Goal: Task Accomplishment & Management: Use online tool/utility

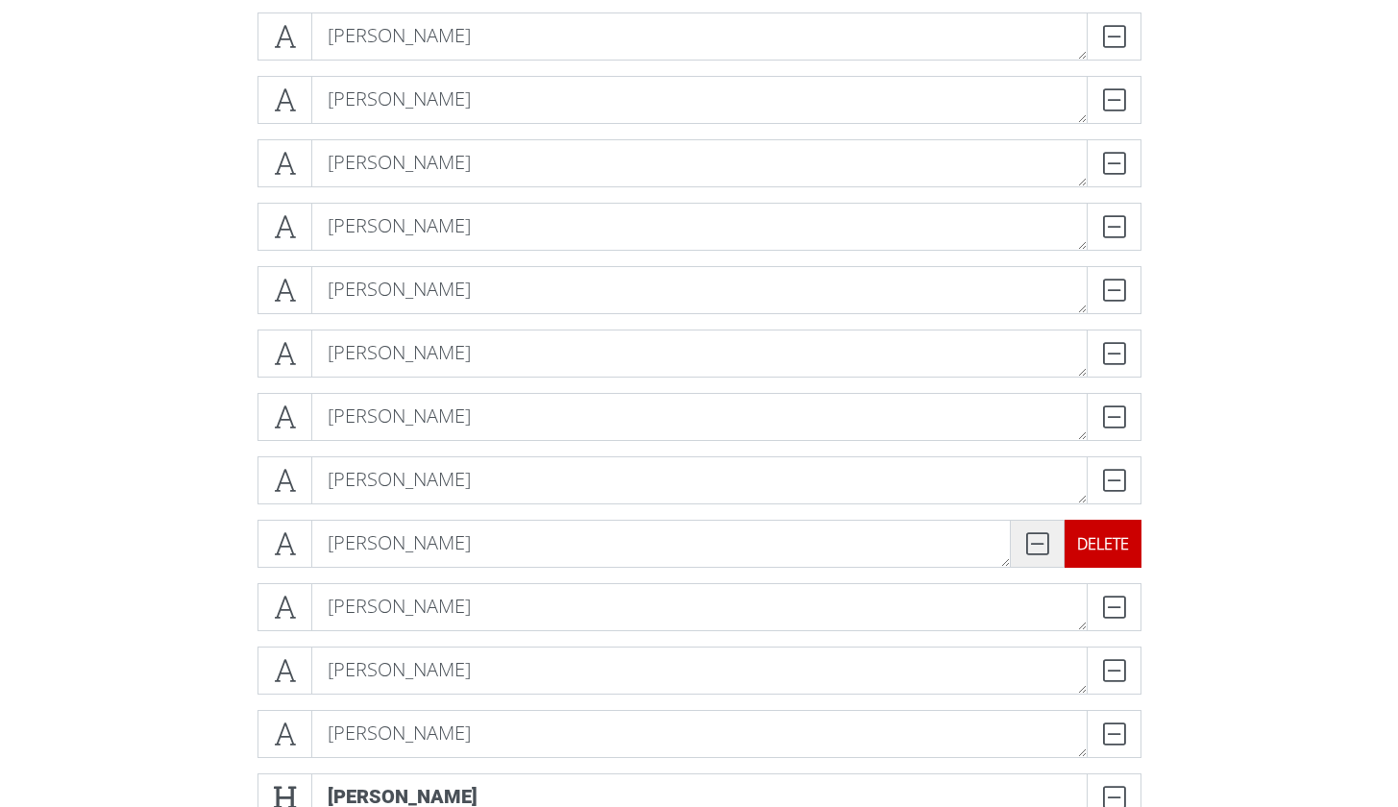
scroll to position [2550, 0]
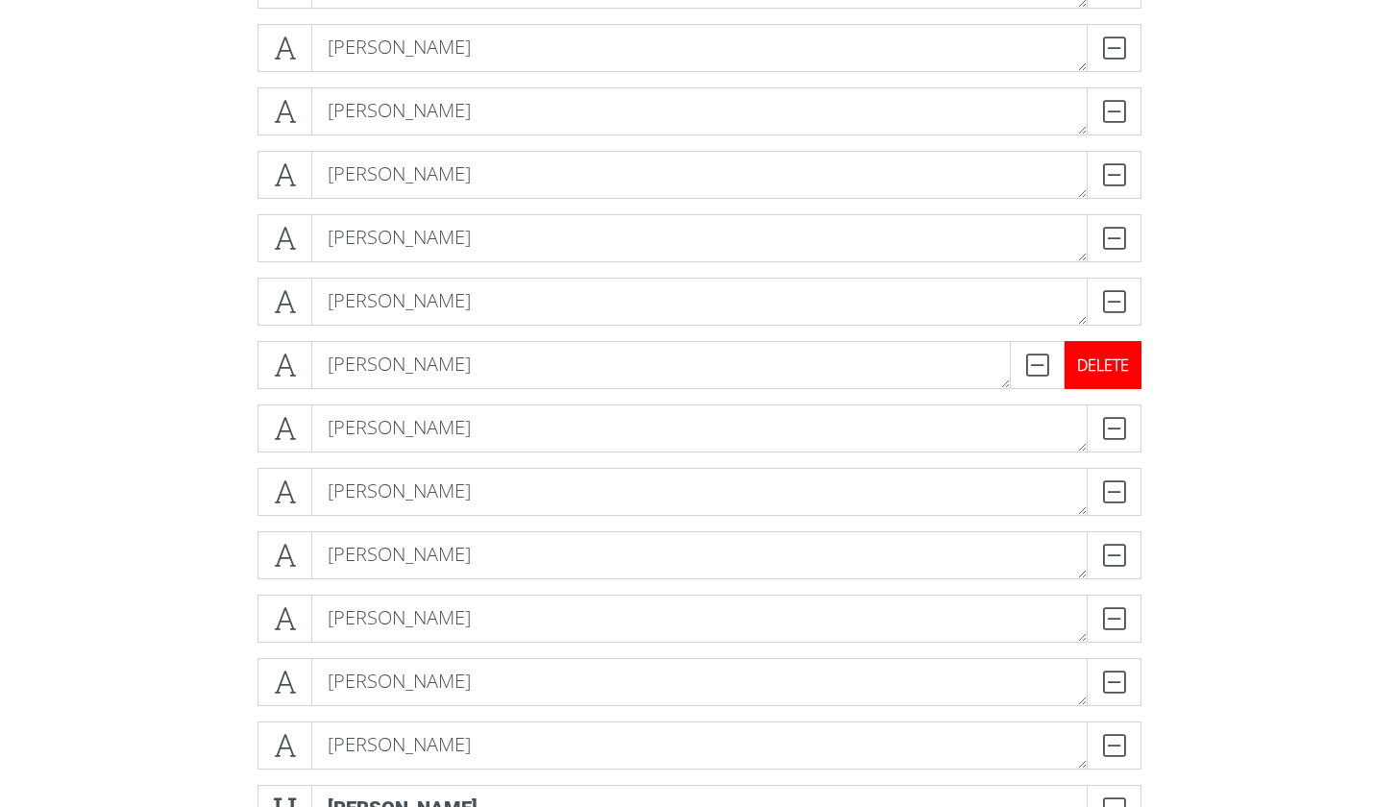
click at [1119, 356] on div "DELETE" at bounding box center [1102, 365] width 77 height 48
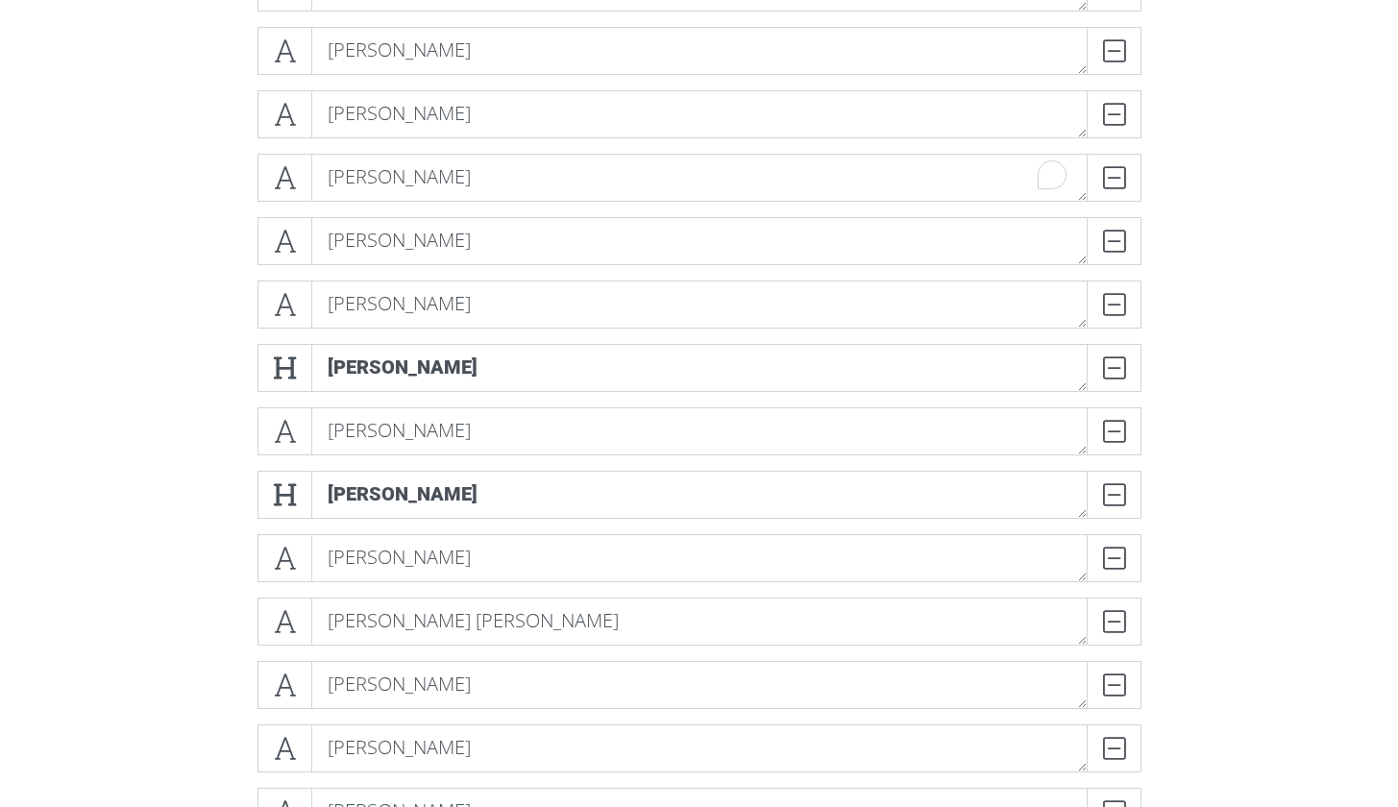
scroll to position [1516, 0]
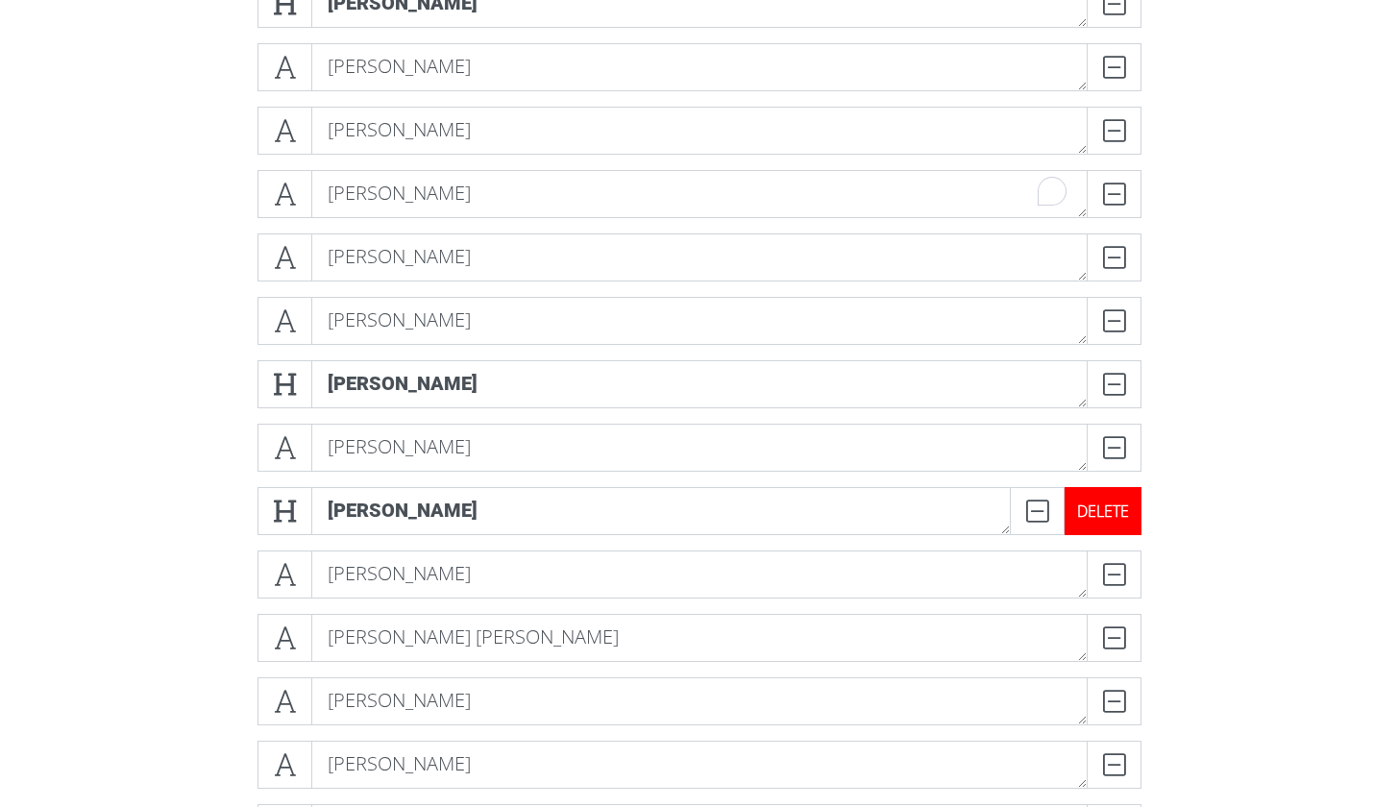
click at [1129, 520] on div "DELETE" at bounding box center [1102, 511] width 77 height 48
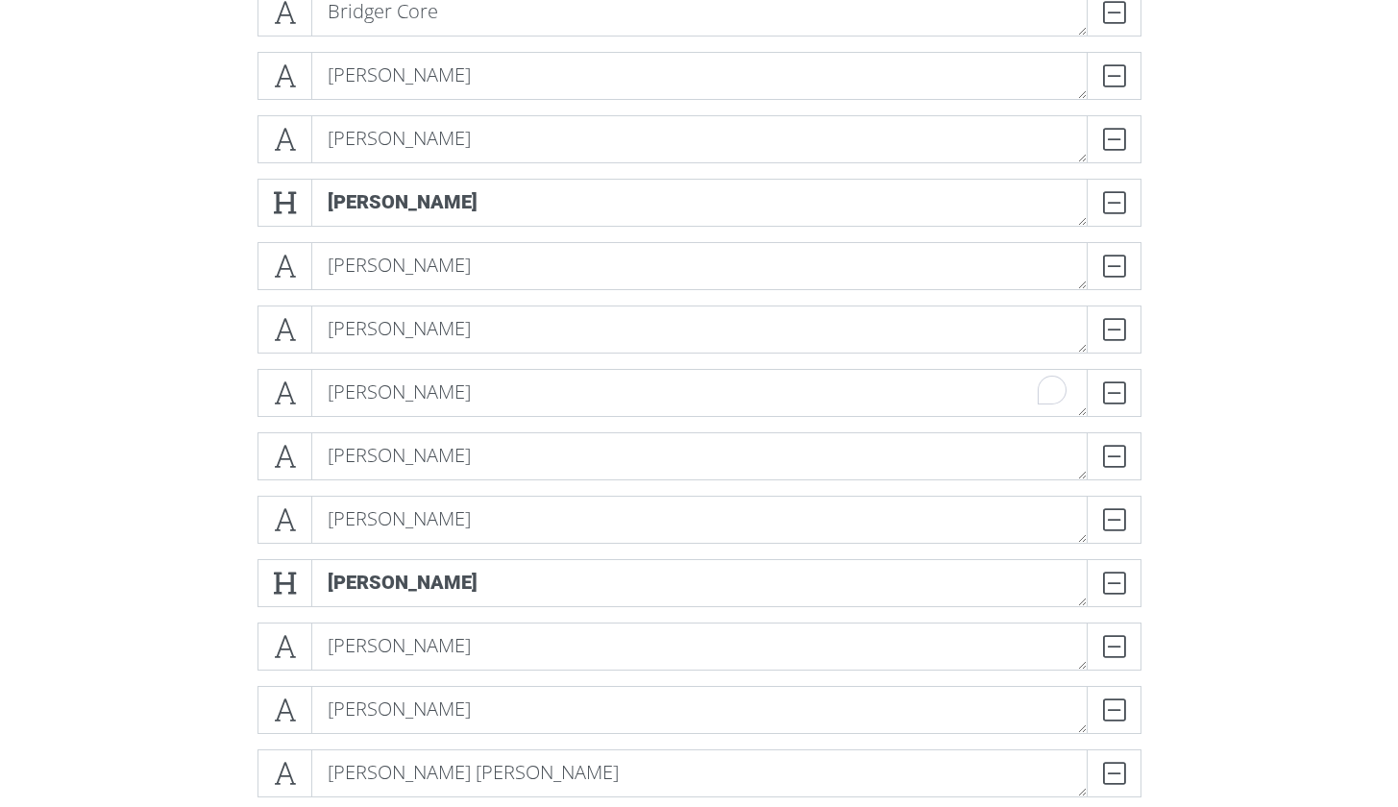
scroll to position [1316, 0]
click at [1129, 396] on div "DELETE" at bounding box center [1102, 394] width 77 height 48
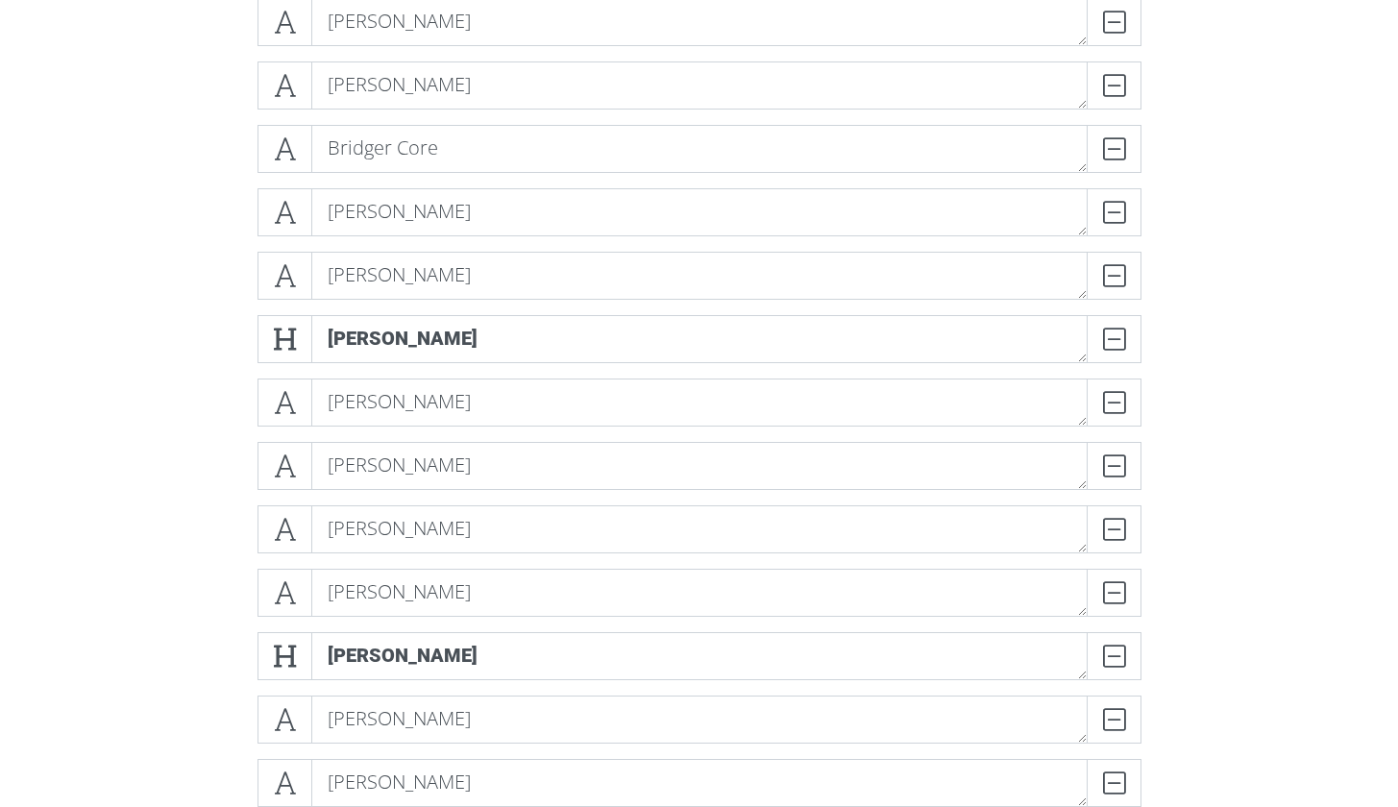
scroll to position [1180, 0]
click at [1113, 400] on div "DELETE" at bounding box center [1102, 403] width 77 height 48
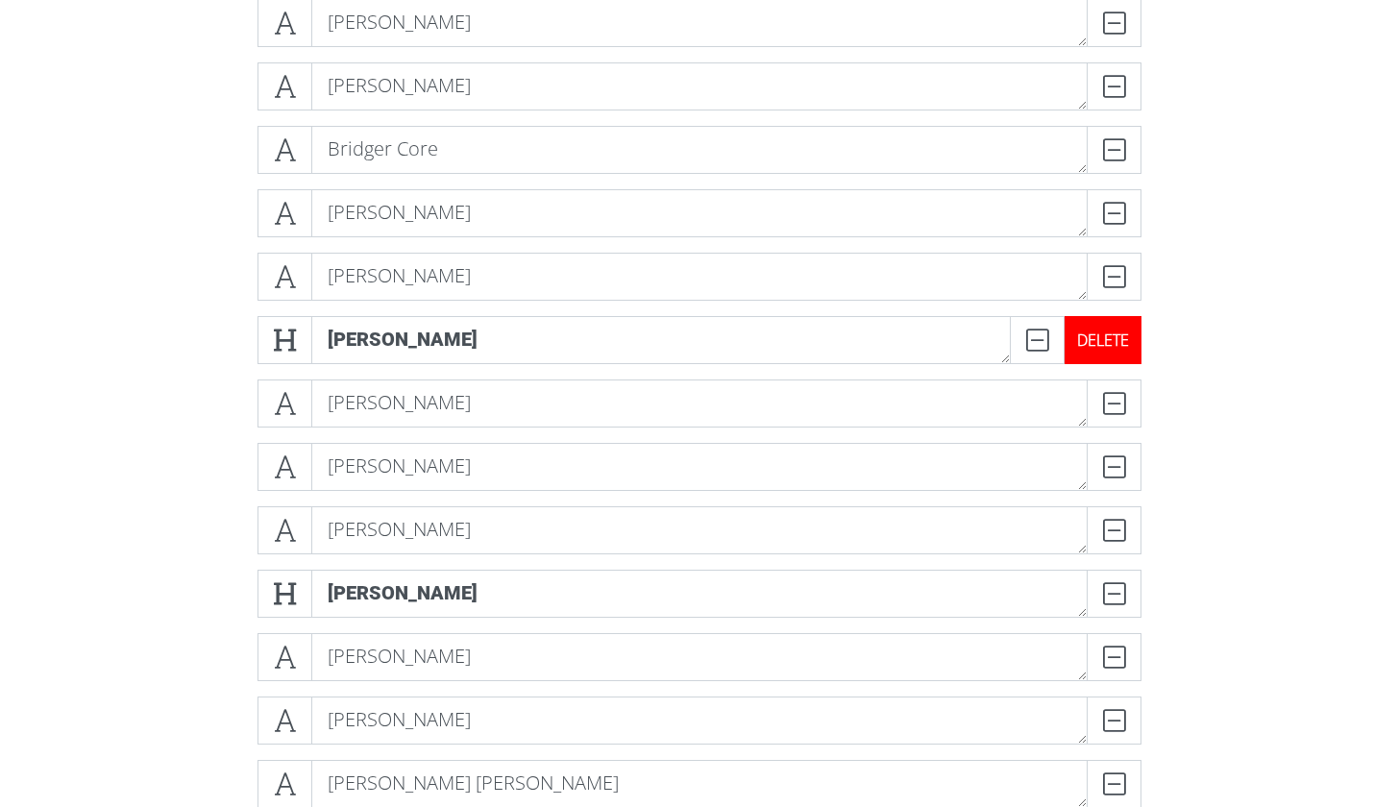
click at [1132, 345] on div "DELETE" at bounding box center [1102, 340] width 77 height 48
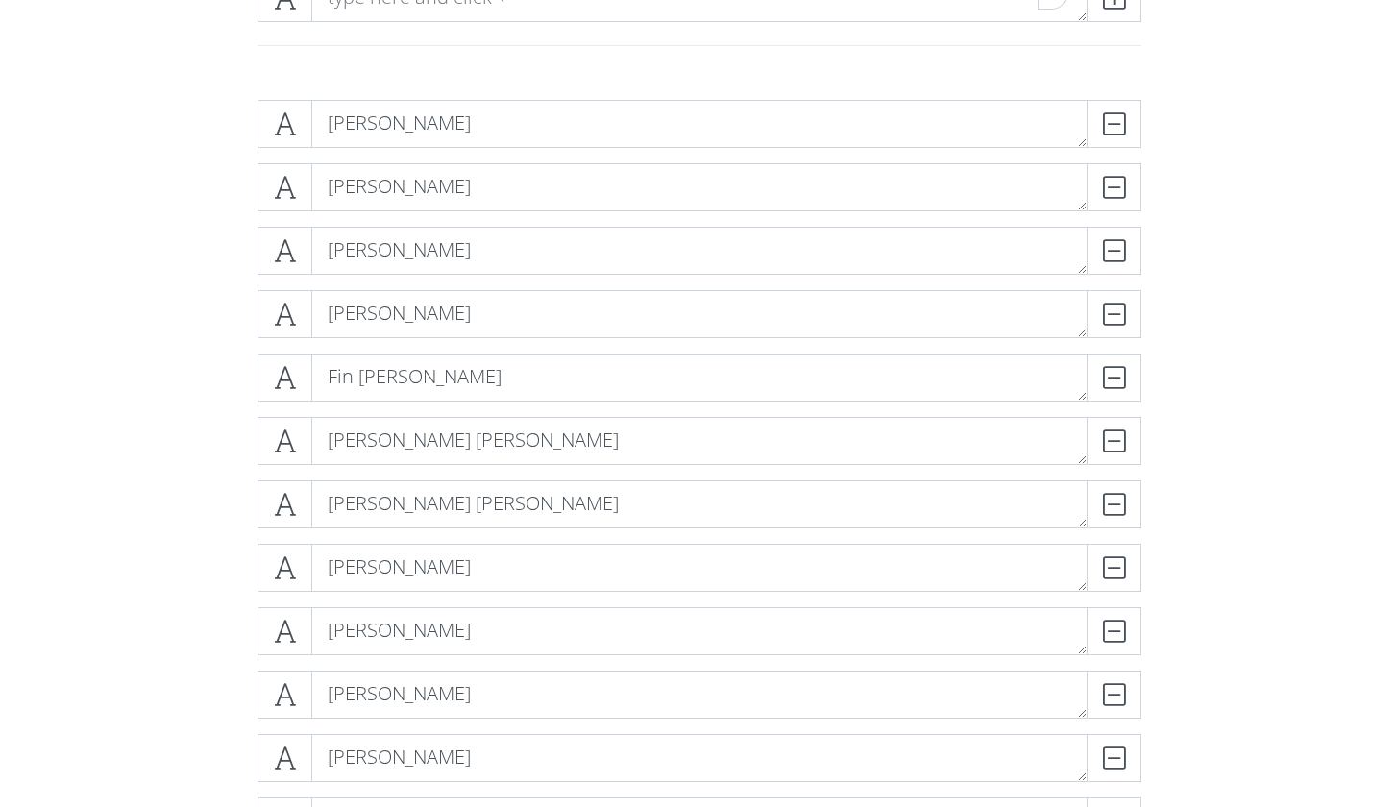
scroll to position [312, 0]
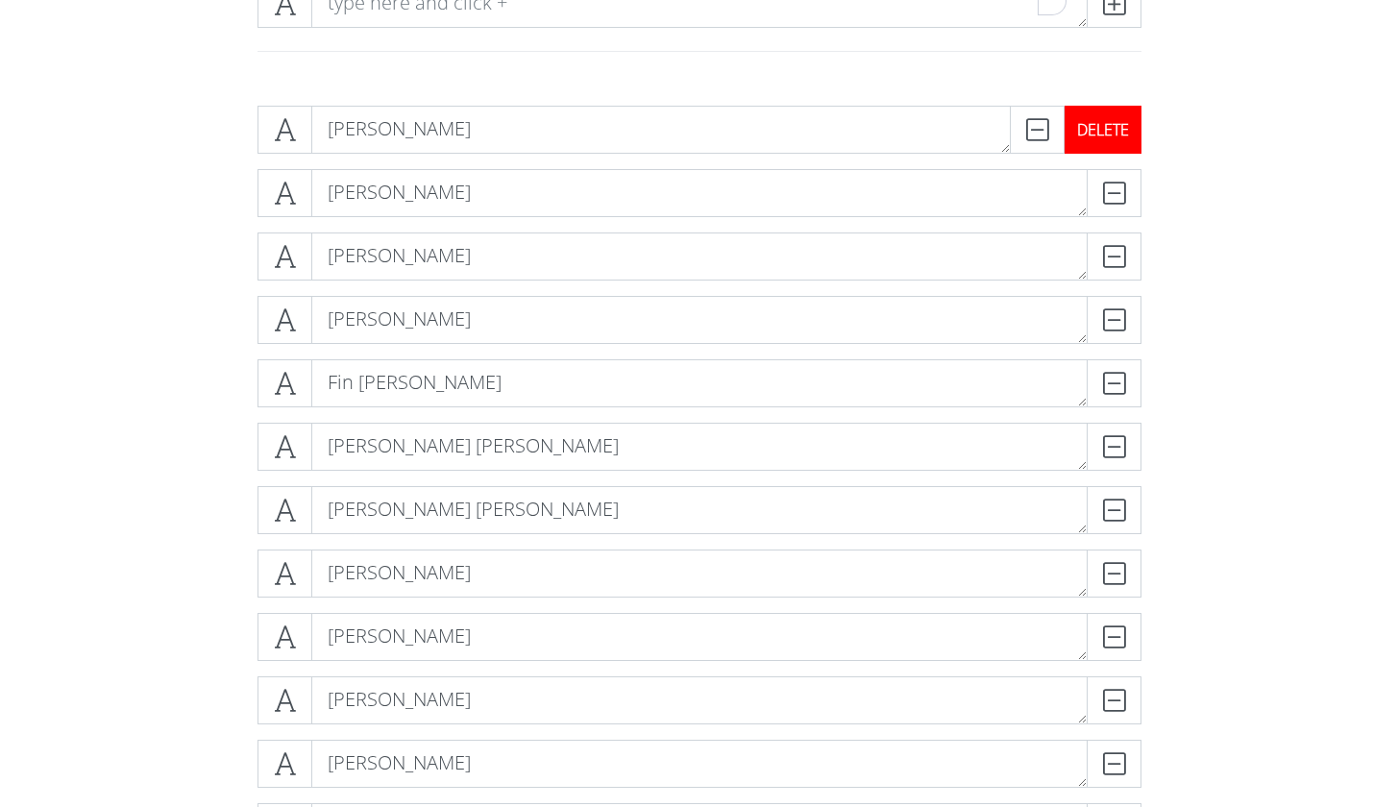
click at [1122, 114] on div "DELETE" at bounding box center [1102, 130] width 77 height 48
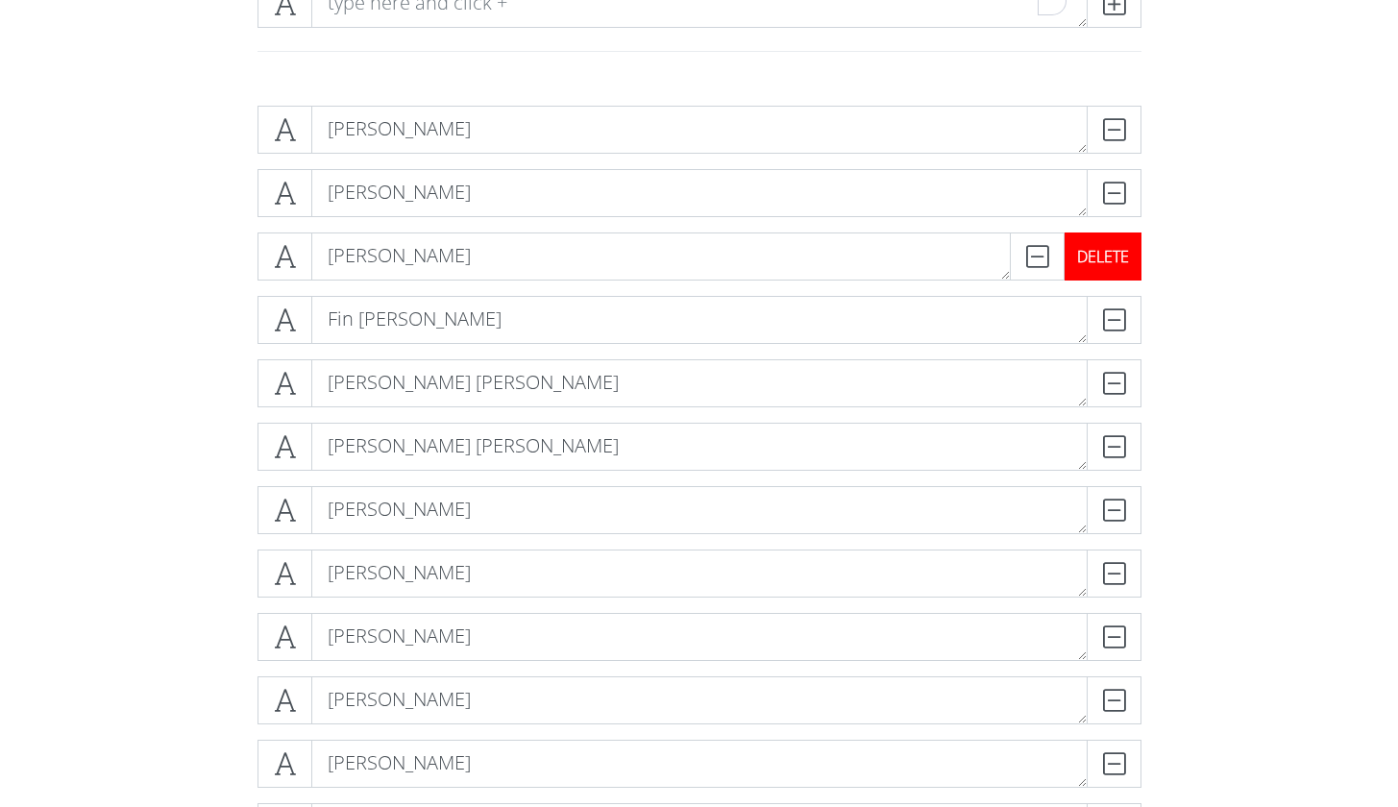
click at [1133, 263] on div "DELETE" at bounding box center [1102, 256] width 77 height 48
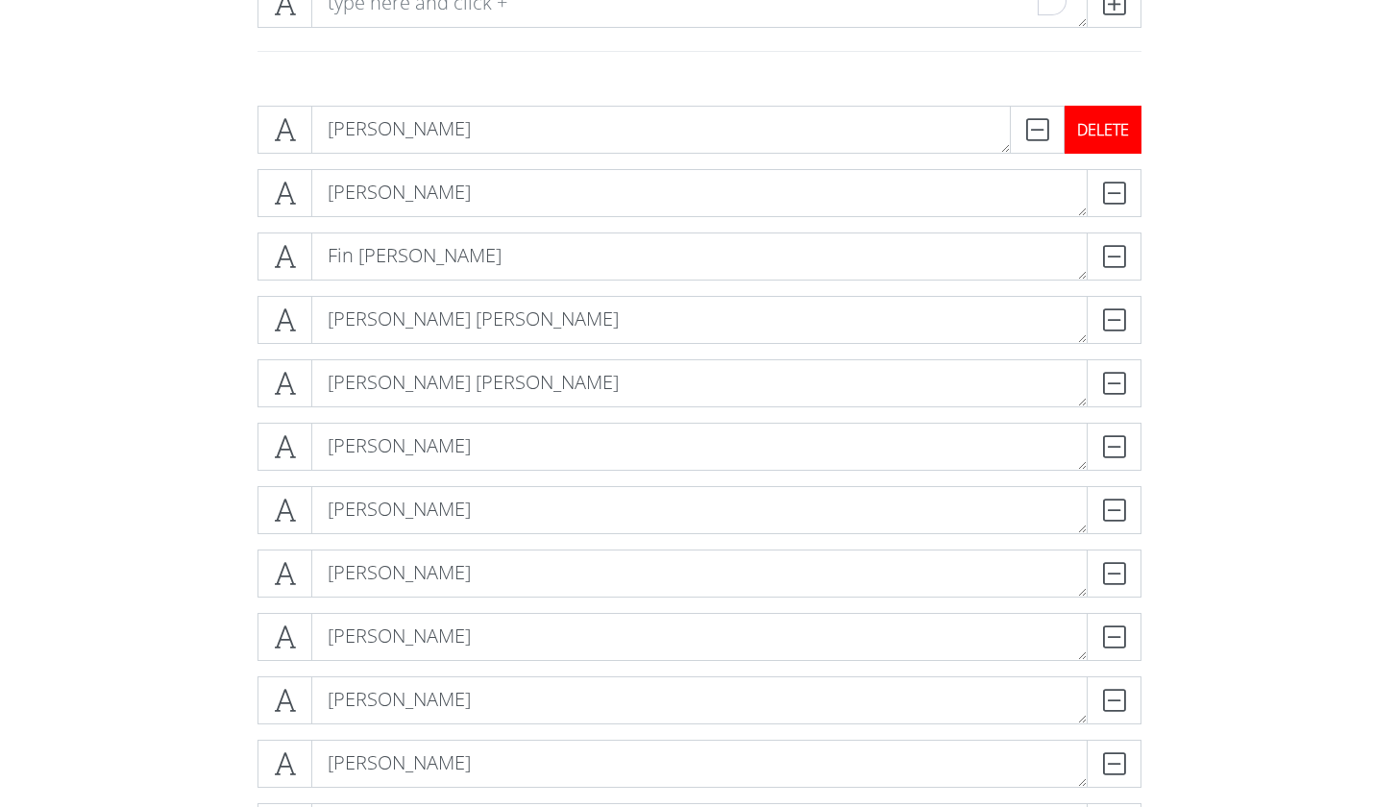
click at [1112, 137] on div "DELETE" at bounding box center [1102, 130] width 77 height 48
click at [1135, 119] on div "DELETE" at bounding box center [1102, 130] width 77 height 48
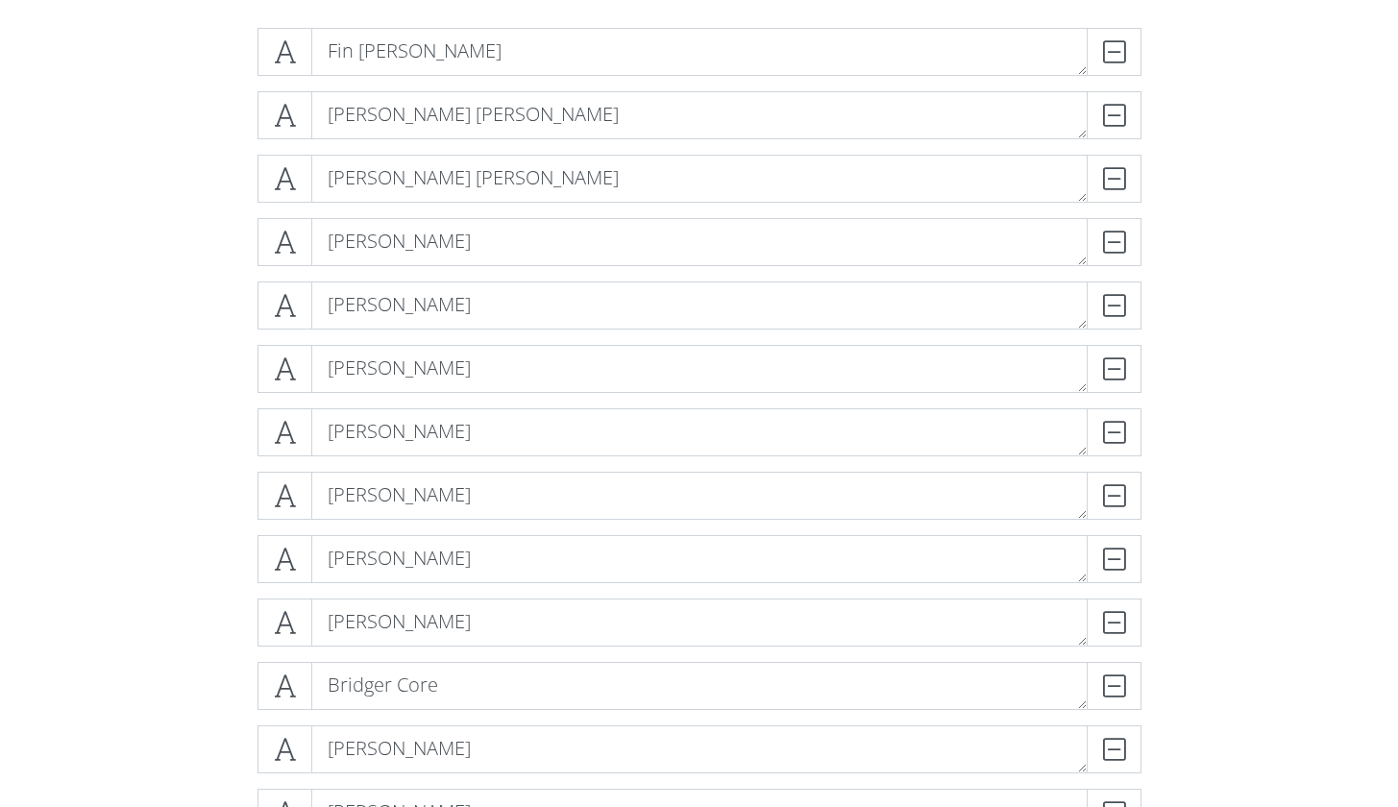
scroll to position [391, 0]
click at [1090, 113] on div "DELETE" at bounding box center [1102, 114] width 77 height 48
click at [1123, 119] on div "DELETE" at bounding box center [1102, 114] width 77 height 48
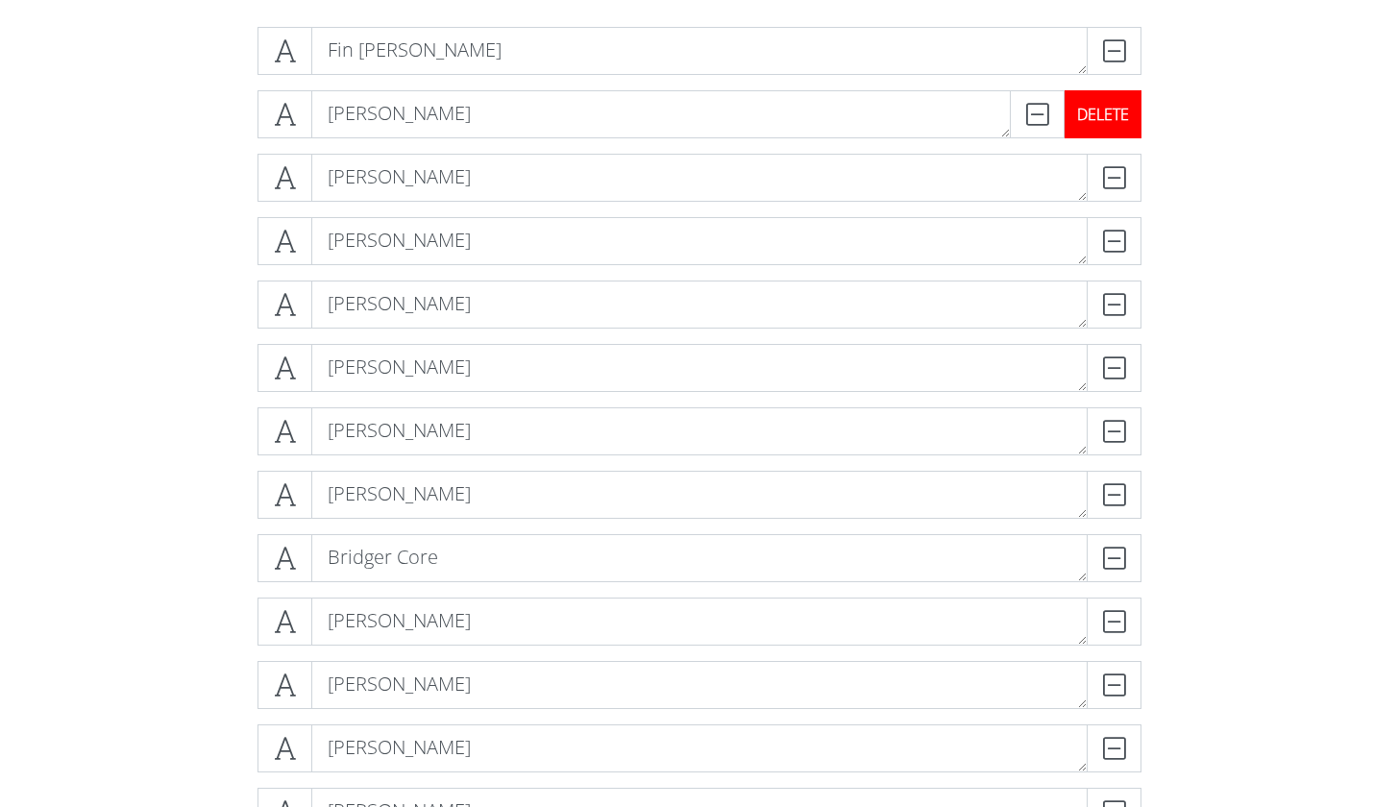
click at [1123, 115] on div "DELETE" at bounding box center [1102, 114] width 77 height 48
click at [1120, 121] on div "DELETE" at bounding box center [1102, 114] width 77 height 48
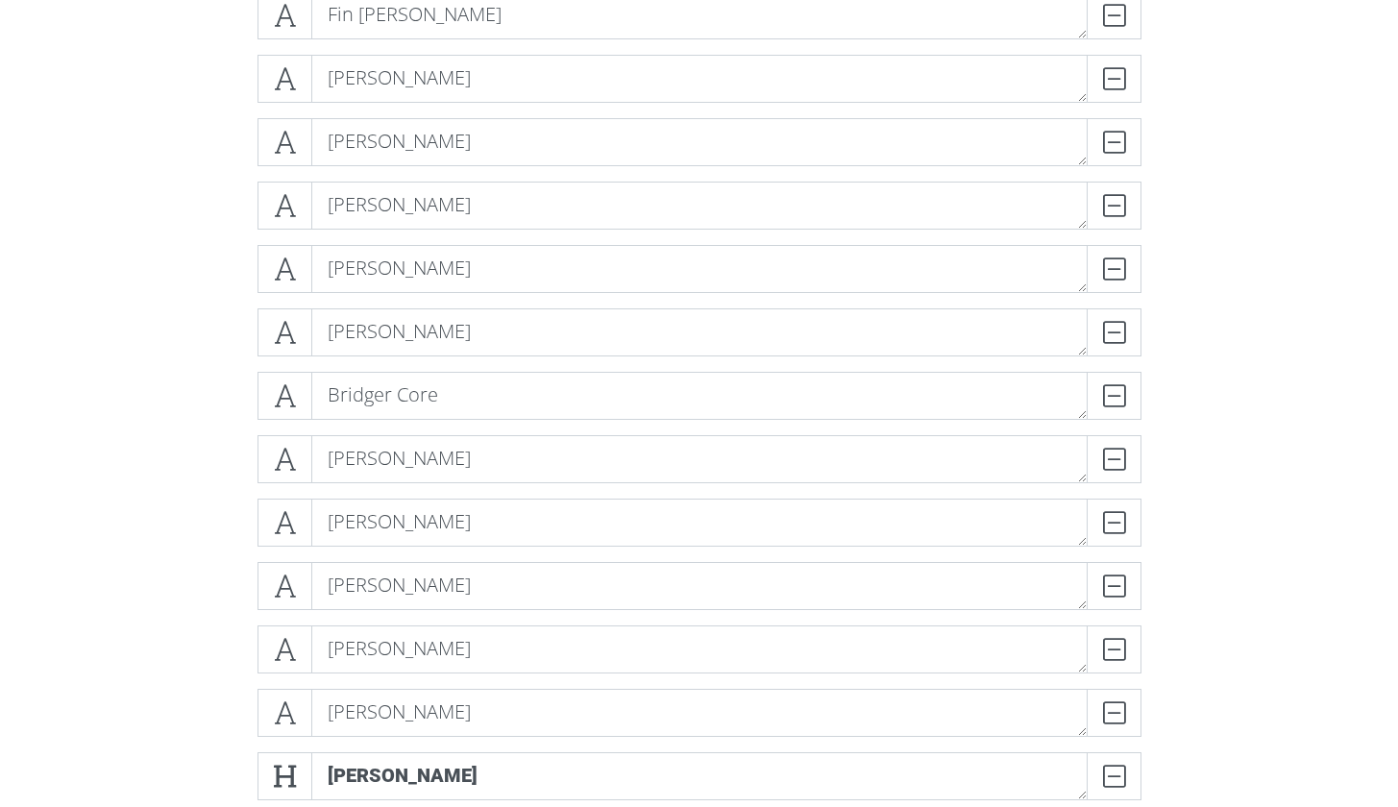
scroll to position [461, 0]
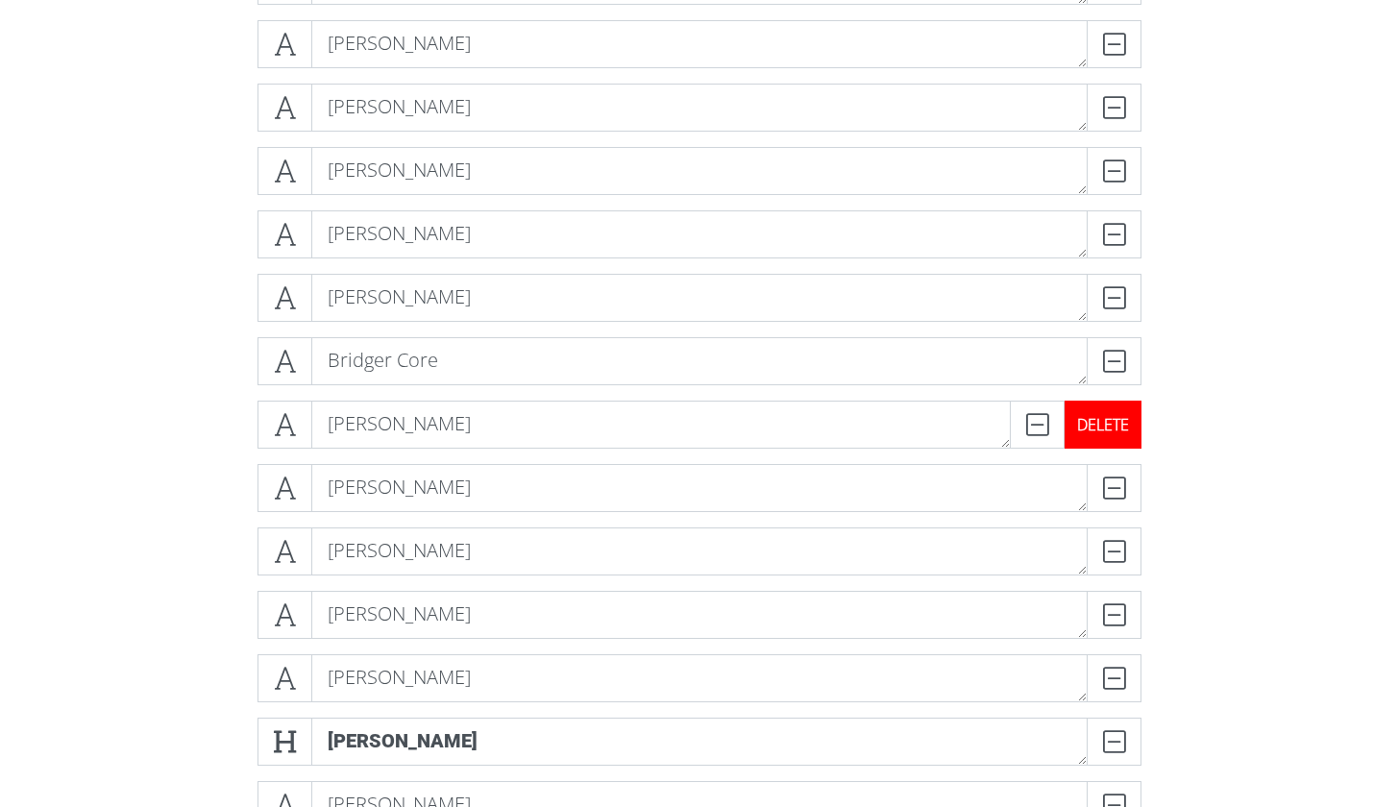
click at [1135, 424] on div "DELETE" at bounding box center [1102, 425] width 77 height 48
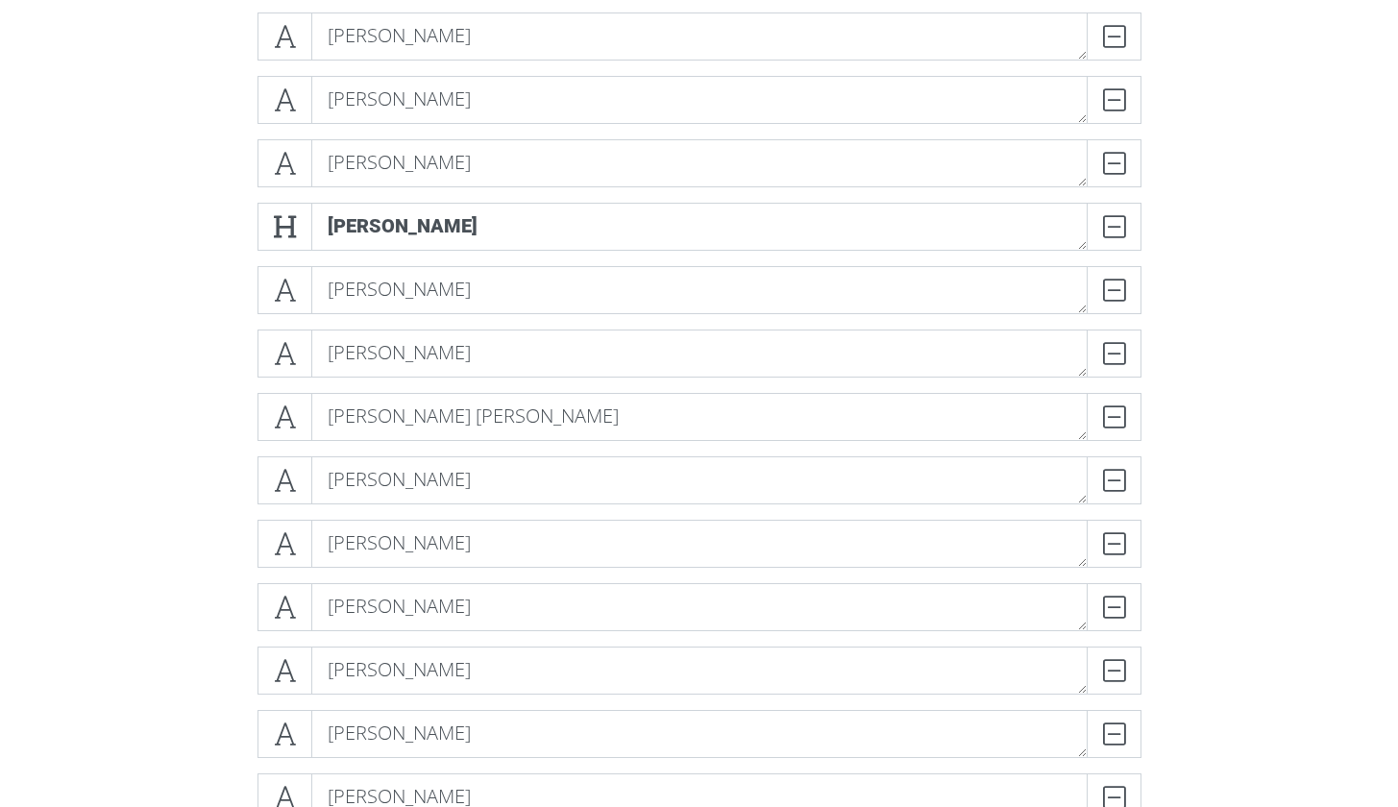
scroll to position [914, 0]
click at [1125, 466] on div "DELETE" at bounding box center [1102, 479] width 77 height 48
click at [1123, 281] on div "DELETE" at bounding box center [1102, 289] width 77 height 48
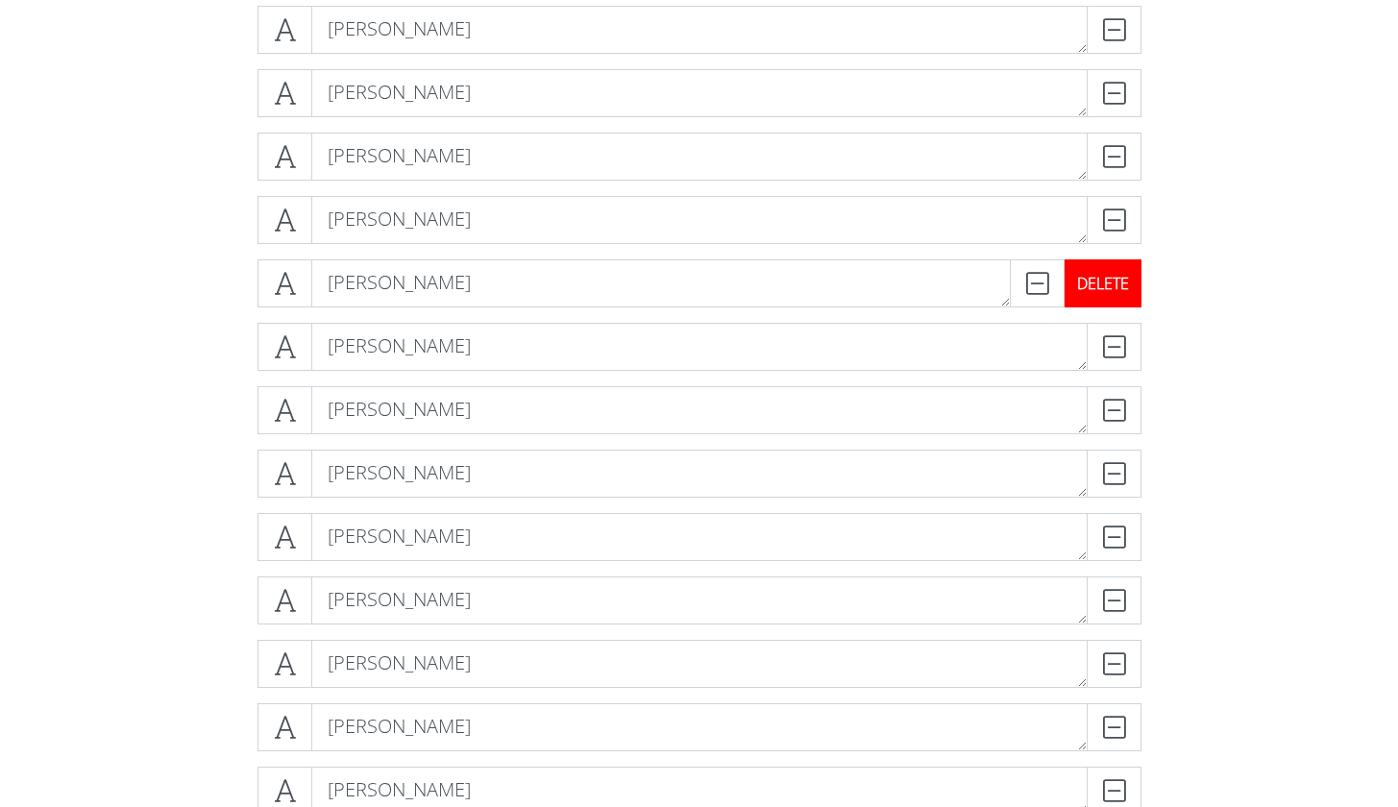
click at [1135, 300] on div "DELETE" at bounding box center [1102, 283] width 77 height 48
click at [1138, 221] on div "DELETE" at bounding box center [1102, 220] width 77 height 48
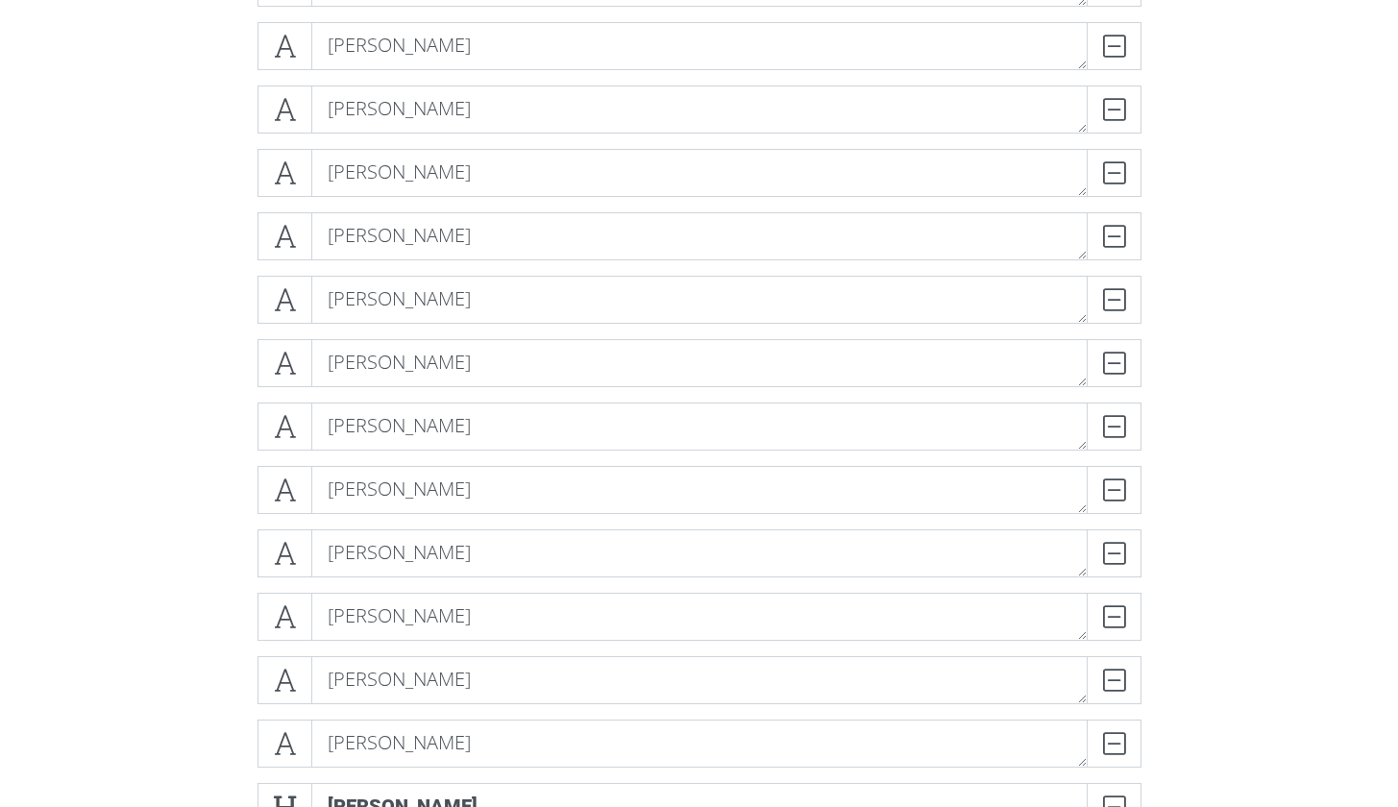
scroll to position [1405, 0]
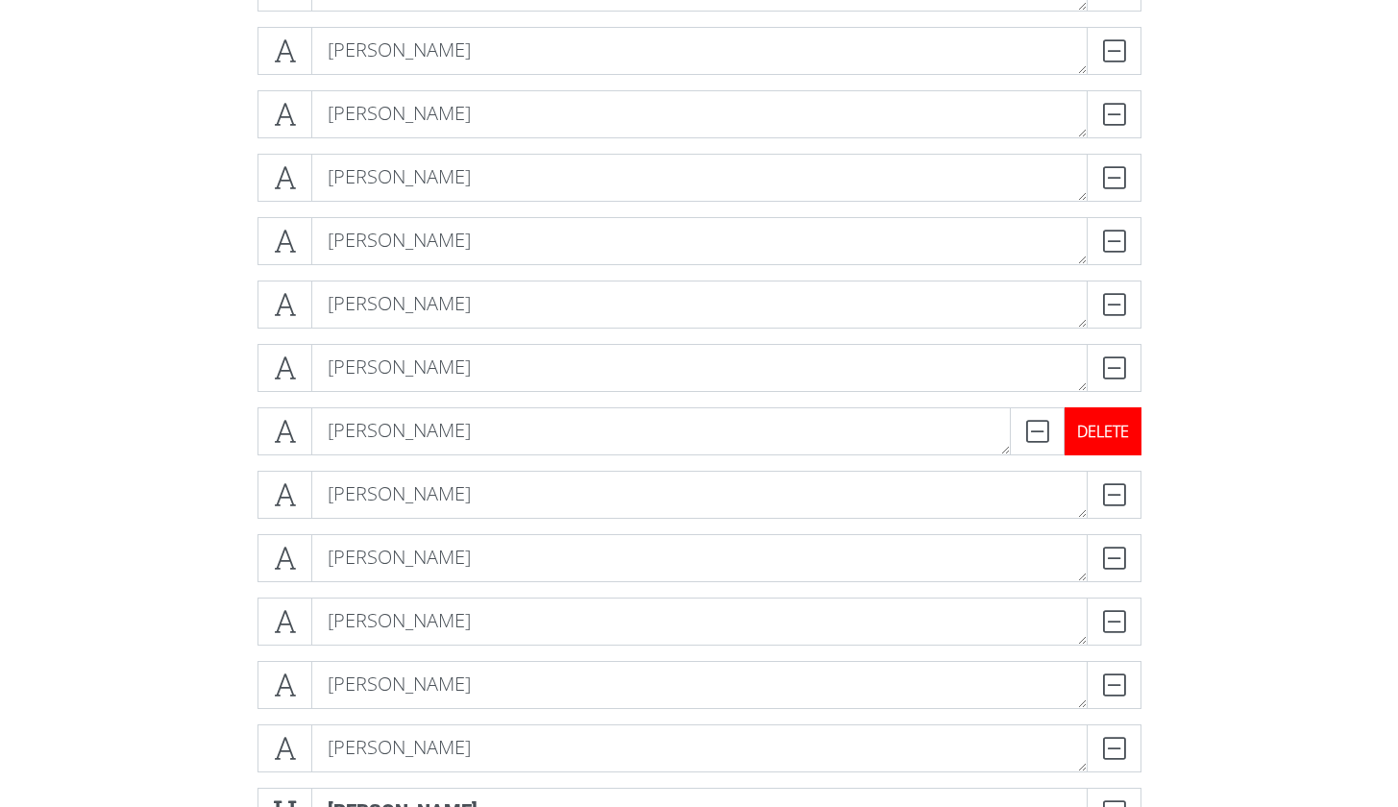
click at [1132, 445] on div "DELETE" at bounding box center [1102, 431] width 77 height 48
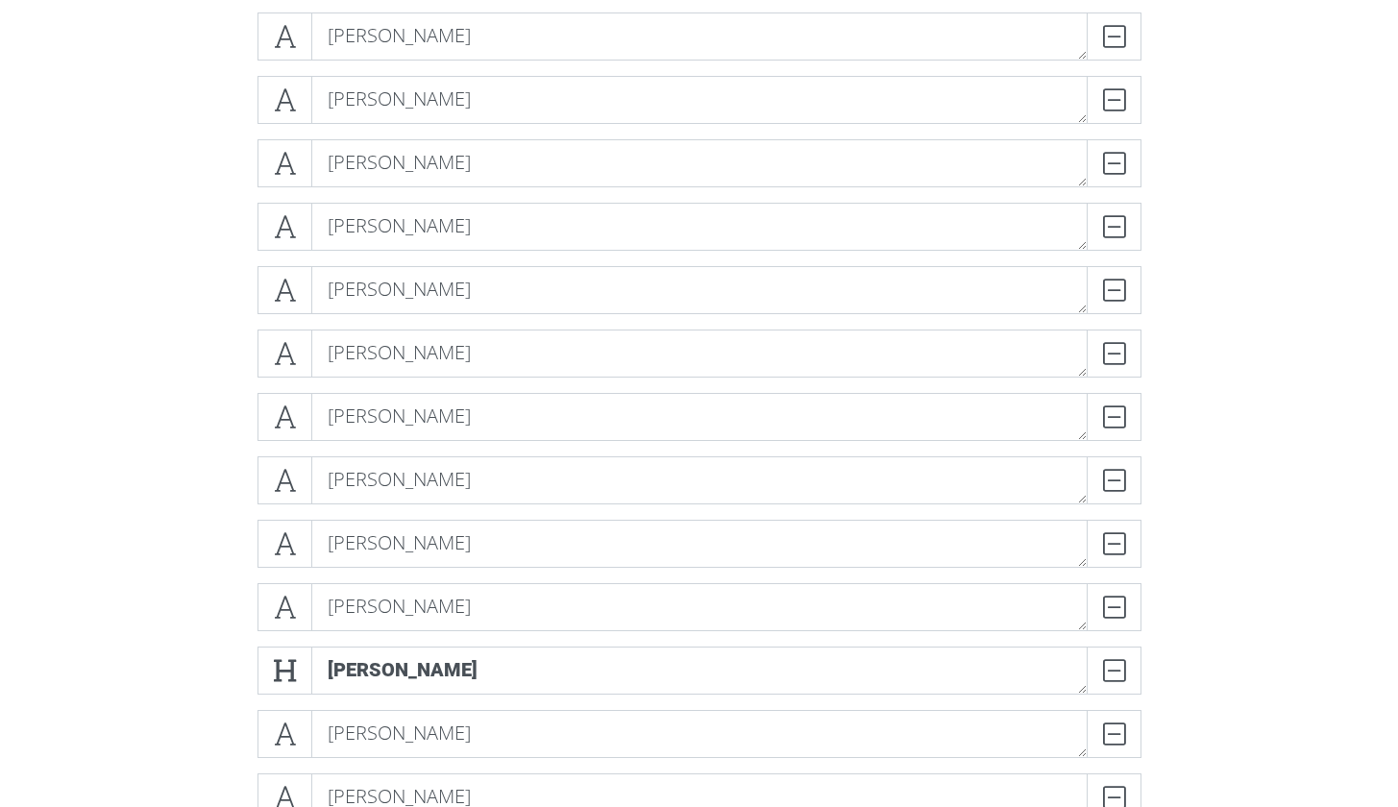
scroll to position [1519, 0]
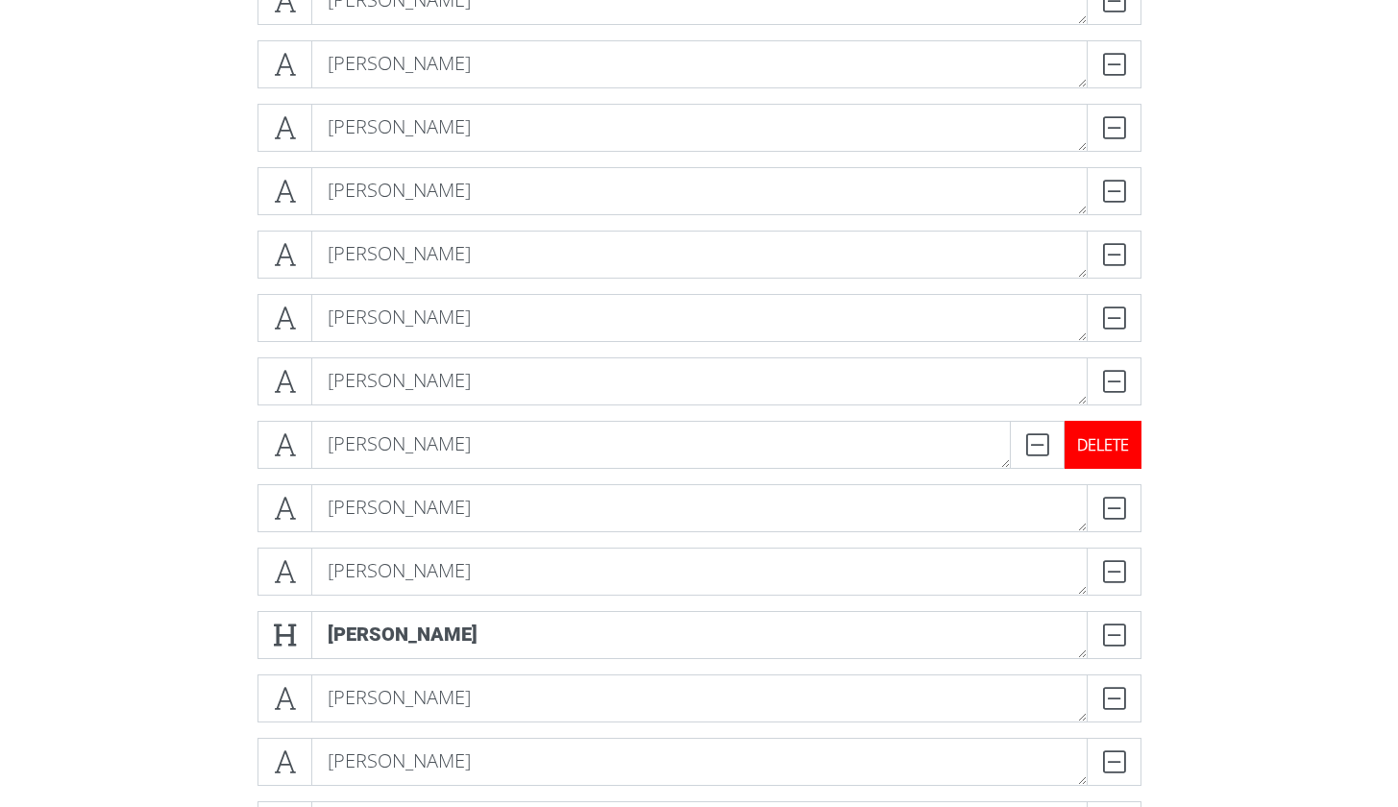
click at [1127, 454] on div "DELETE" at bounding box center [1102, 445] width 77 height 48
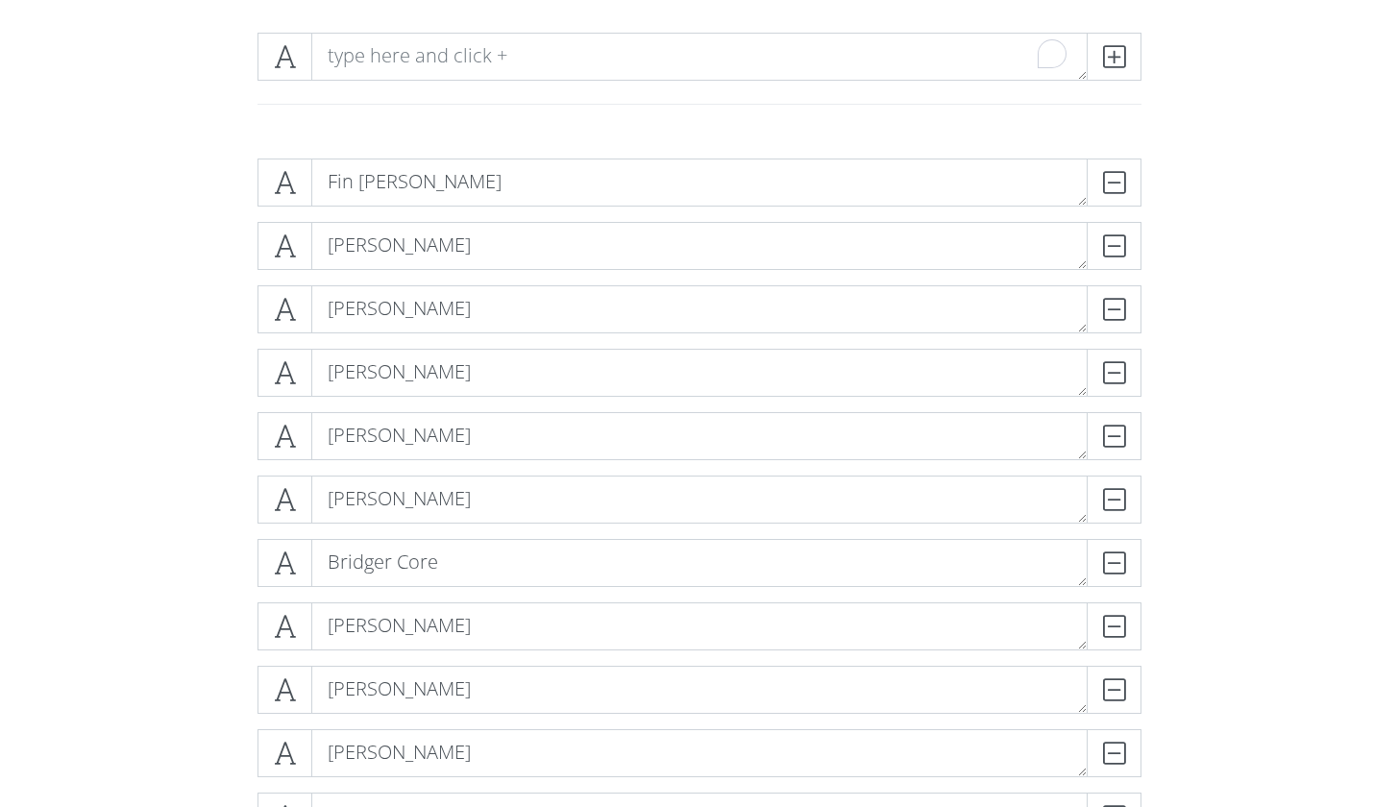
scroll to position [258, 0]
click at [1124, 490] on div "DELETE" at bounding box center [1102, 500] width 77 height 48
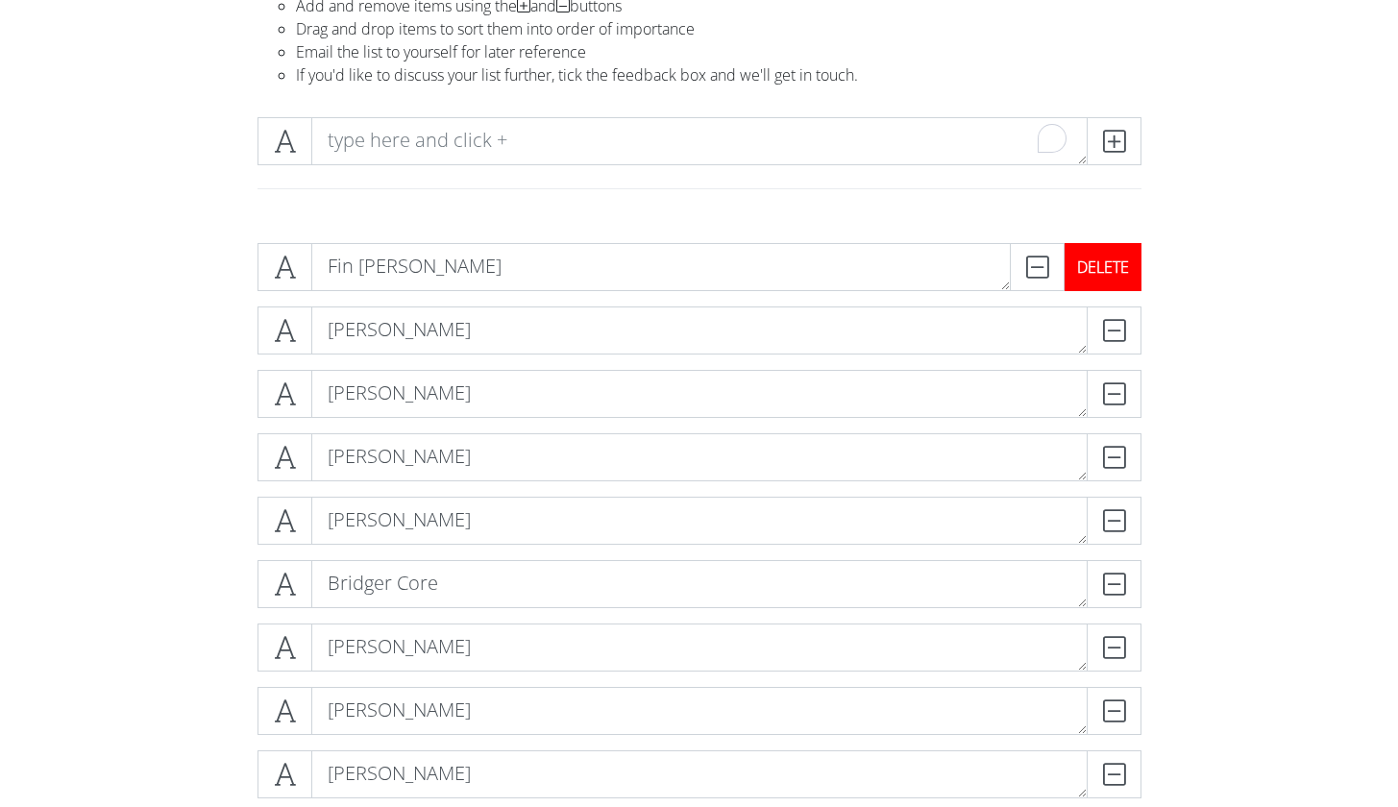
click at [1117, 265] on div "DELETE" at bounding box center [1102, 267] width 77 height 48
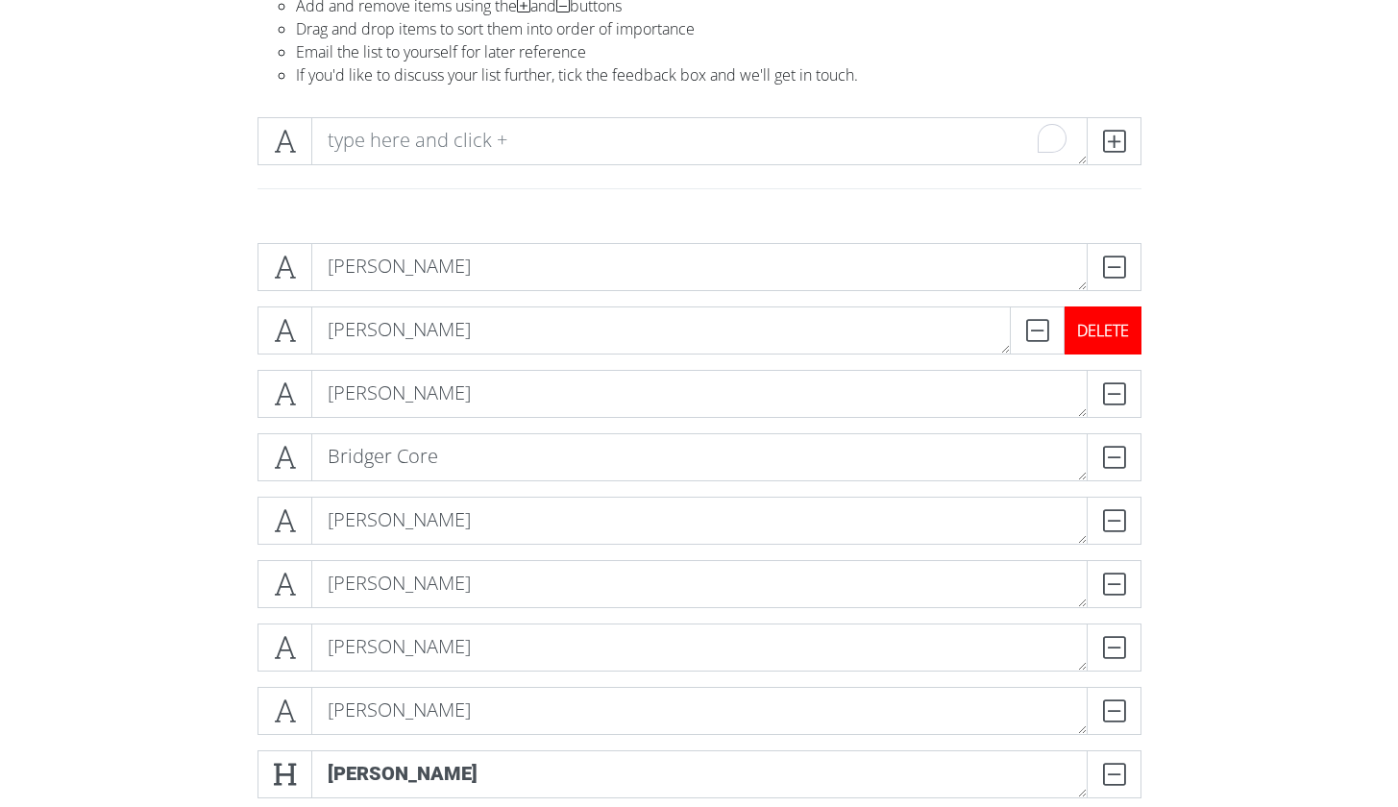
click at [1121, 341] on div "DELETE" at bounding box center [1102, 330] width 77 height 48
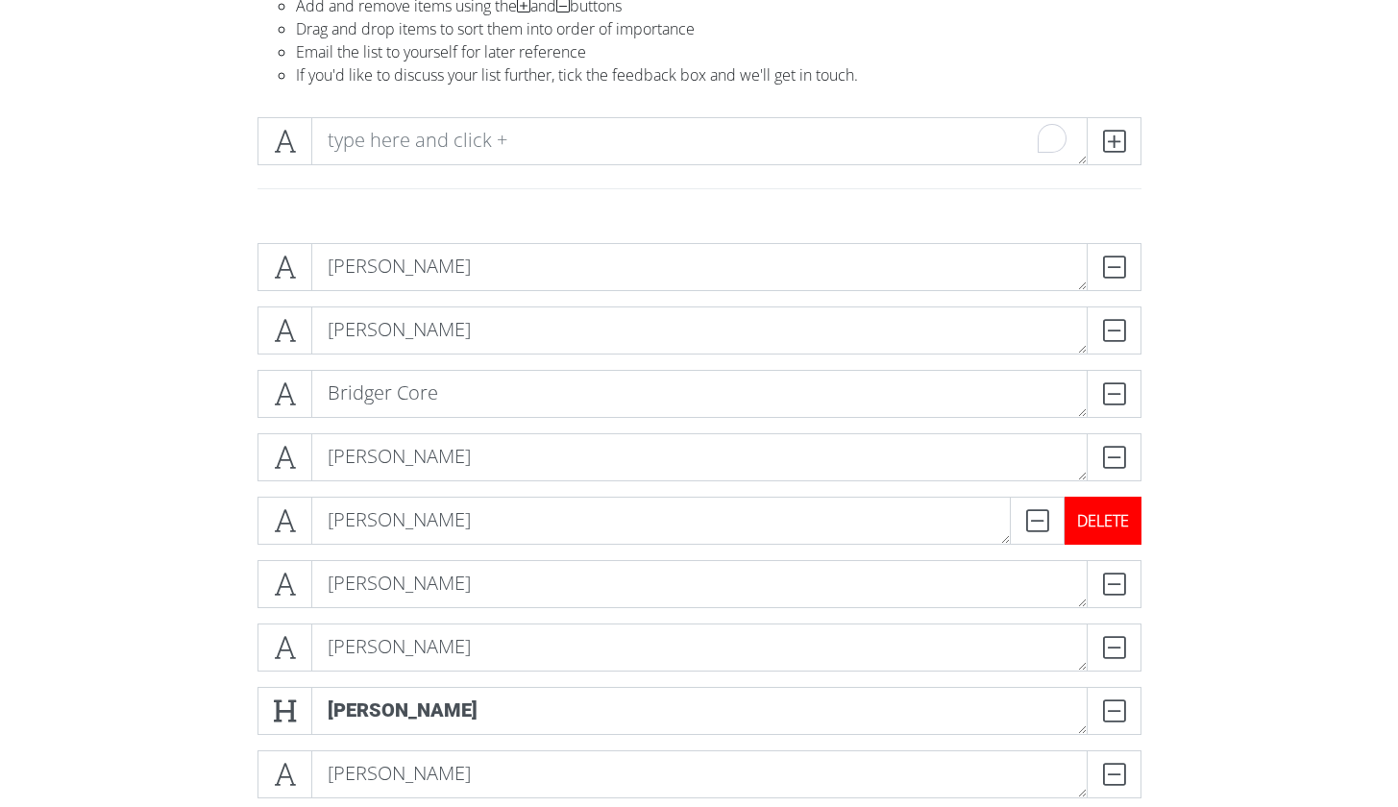
click at [1122, 529] on div "DELETE" at bounding box center [1102, 521] width 77 height 48
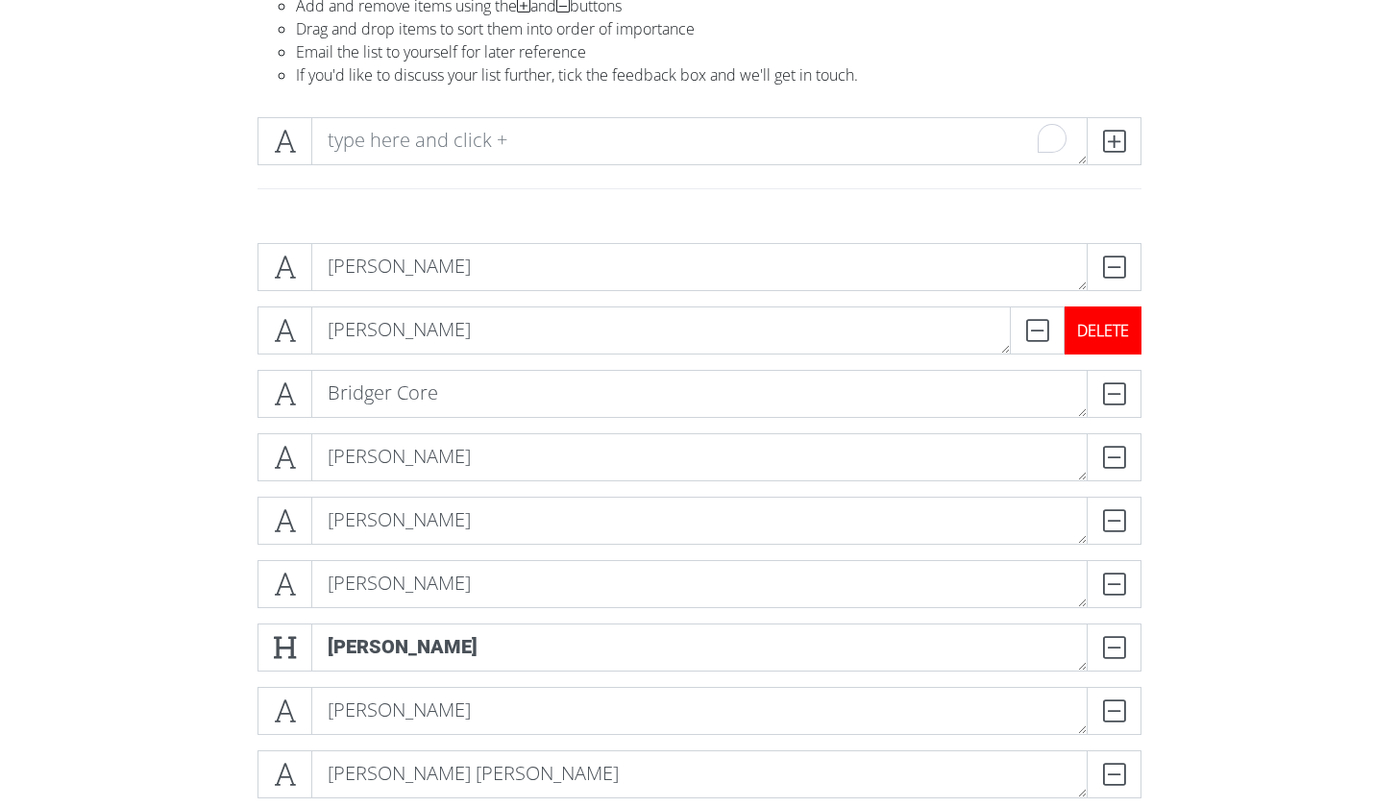
click at [1137, 335] on div "DELETE" at bounding box center [1102, 330] width 77 height 48
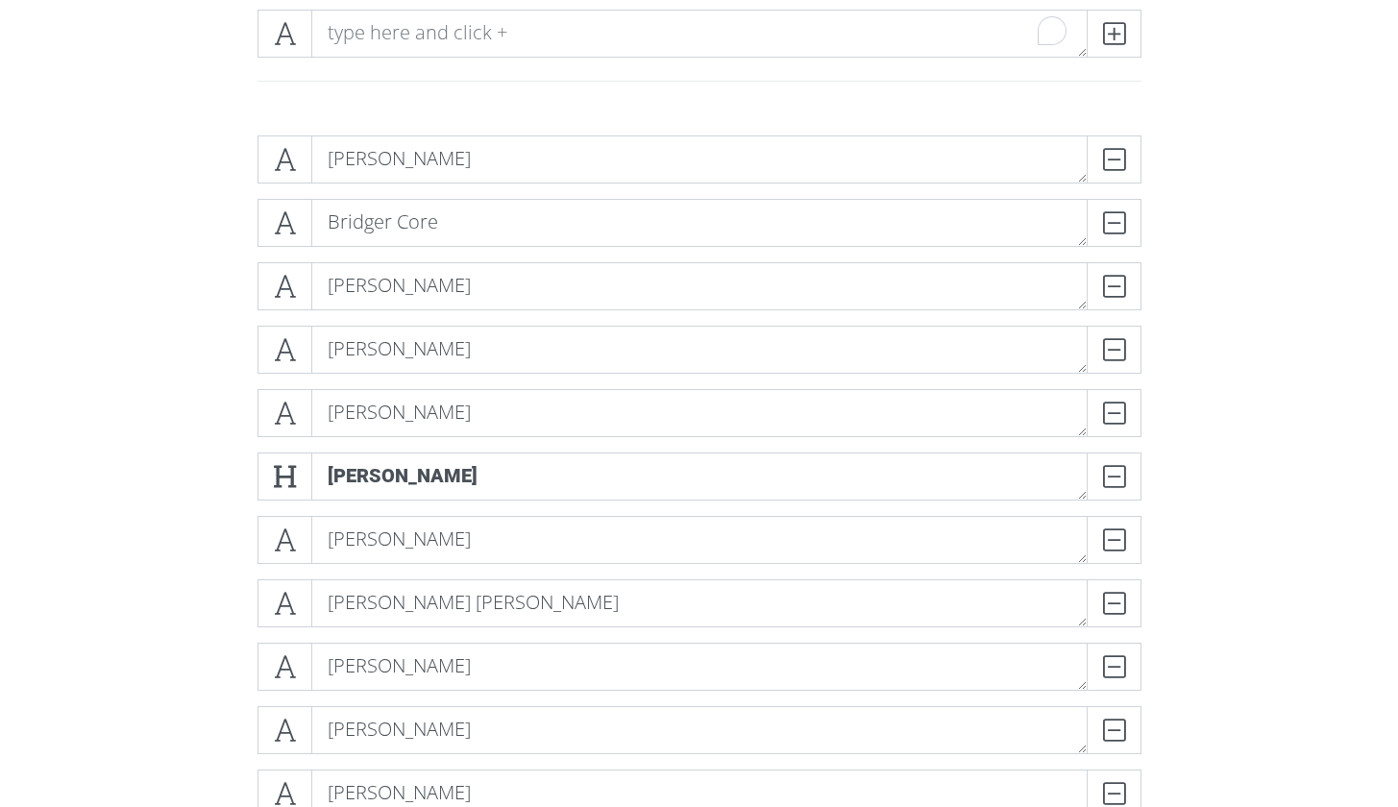
scroll to position [345, 0]
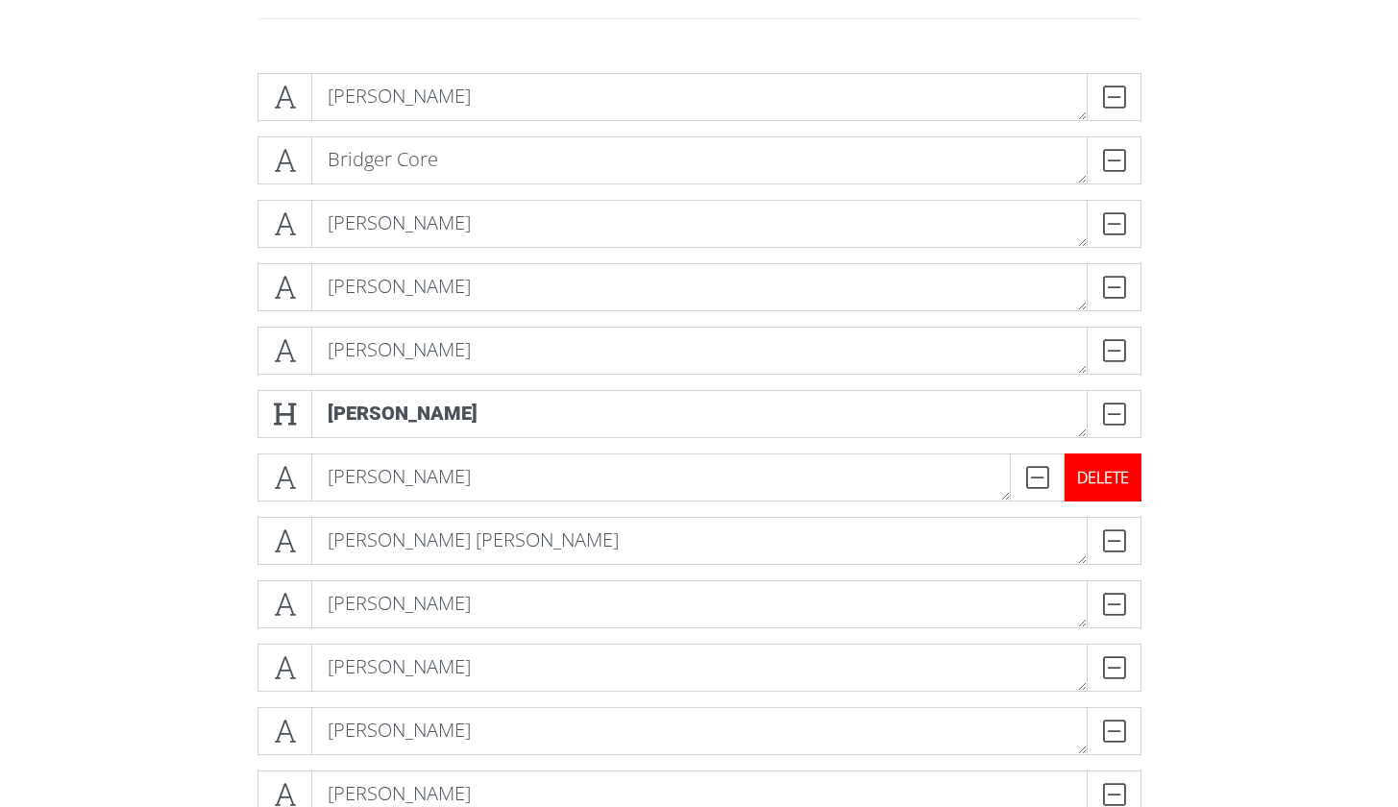
click at [1129, 475] on div "DELETE" at bounding box center [1102, 477] width 77 height 48
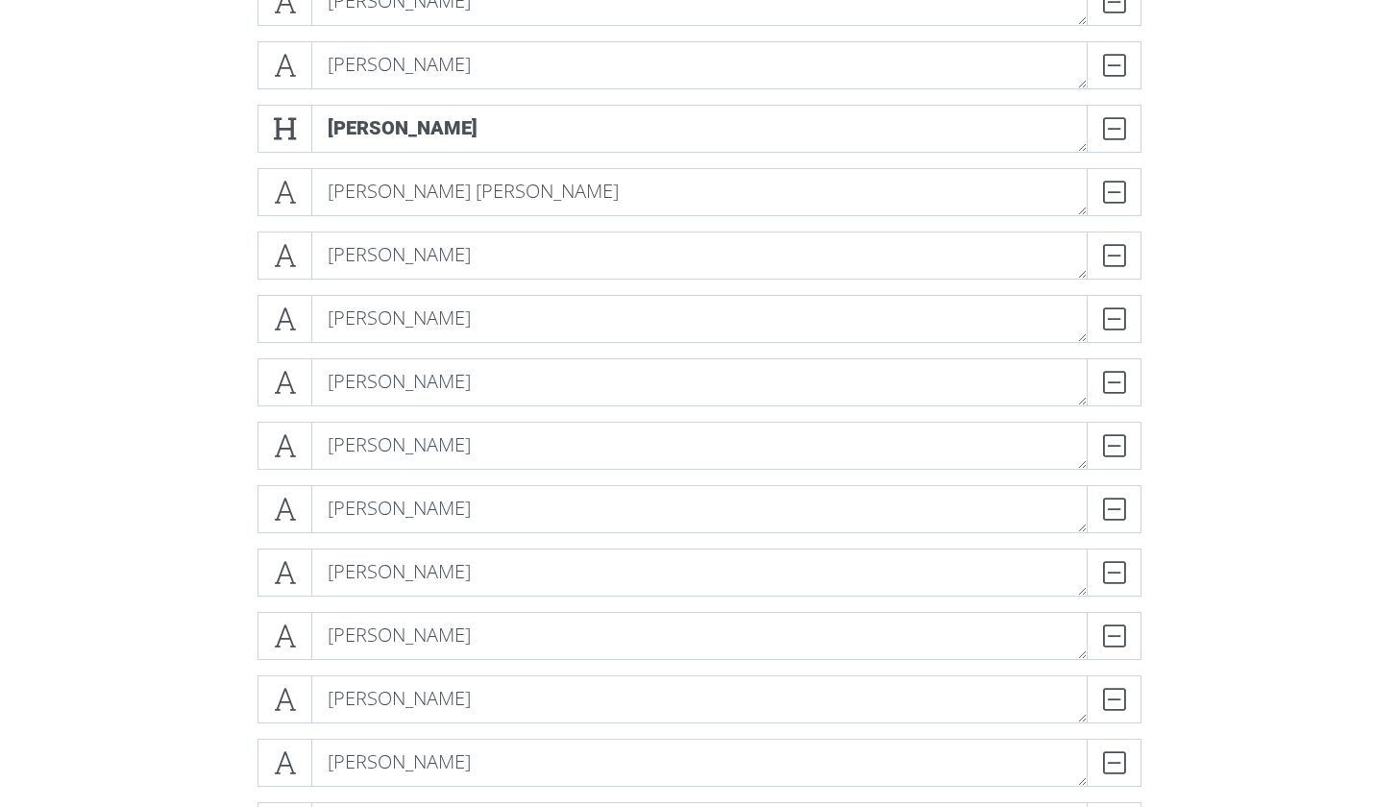
scroll to position [640, 0]
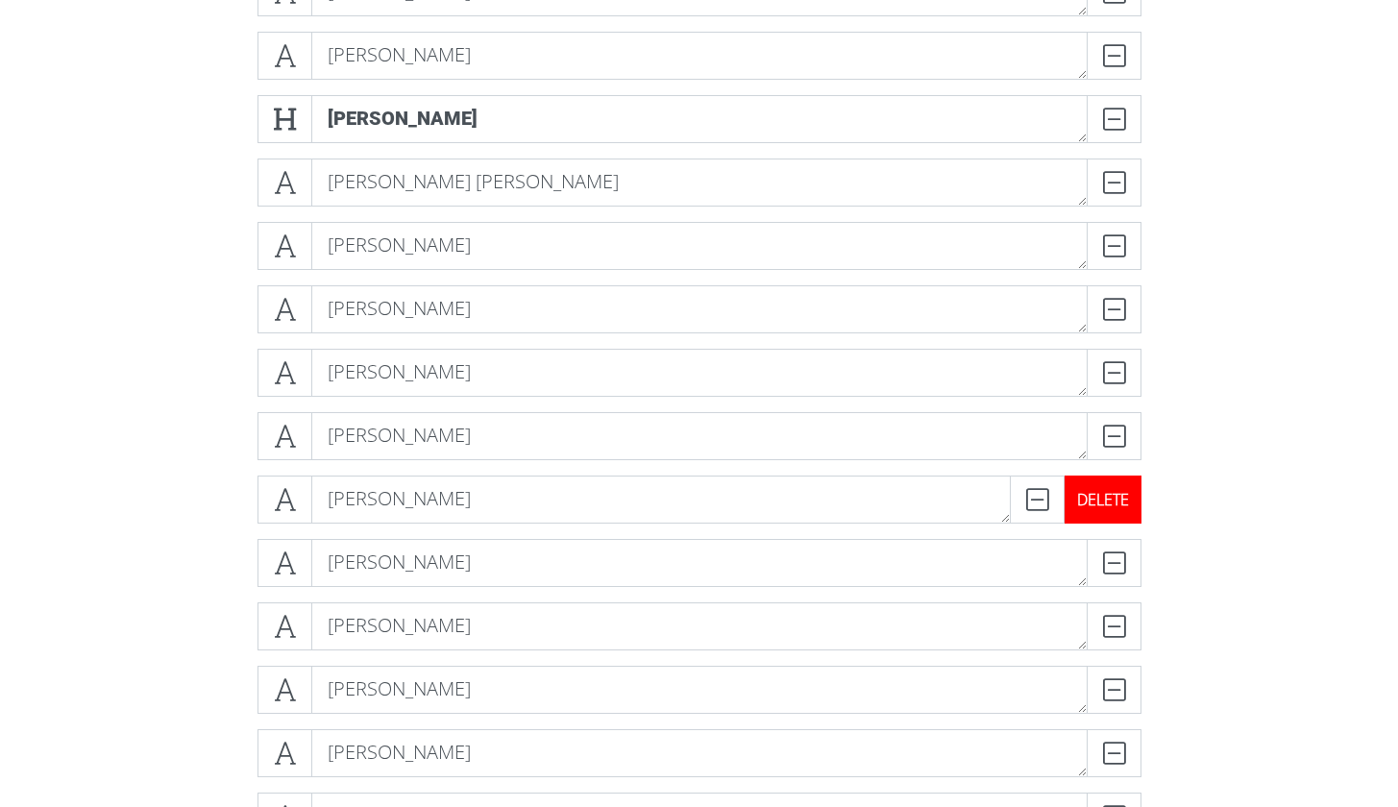
click at [1114, 484] on div "DELETE" at bounding box center [1102, 500] width 77 height 48
click at [1117, 431] on div "DELETE" at bounding box center [1102, 436] width 77 height 48
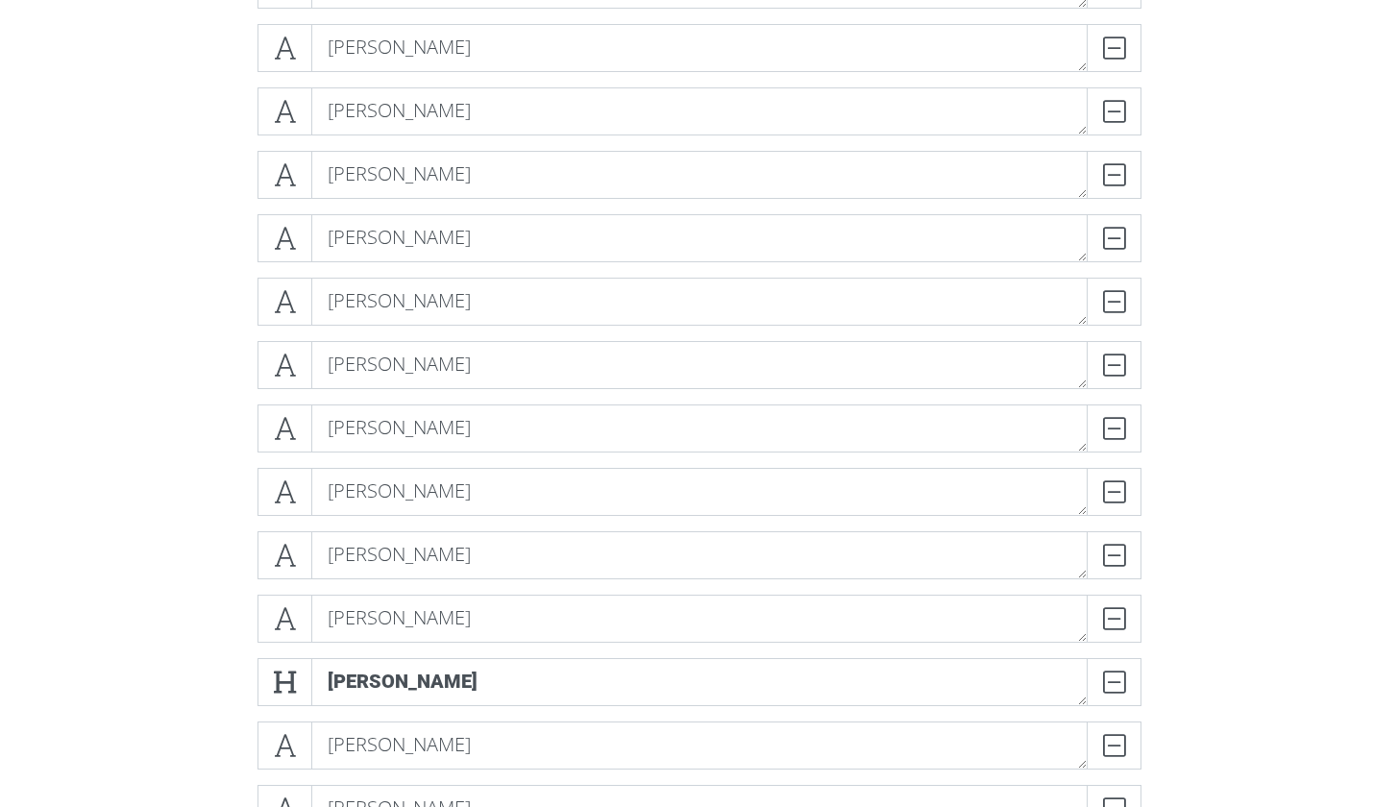
scroll to position [848, 0]
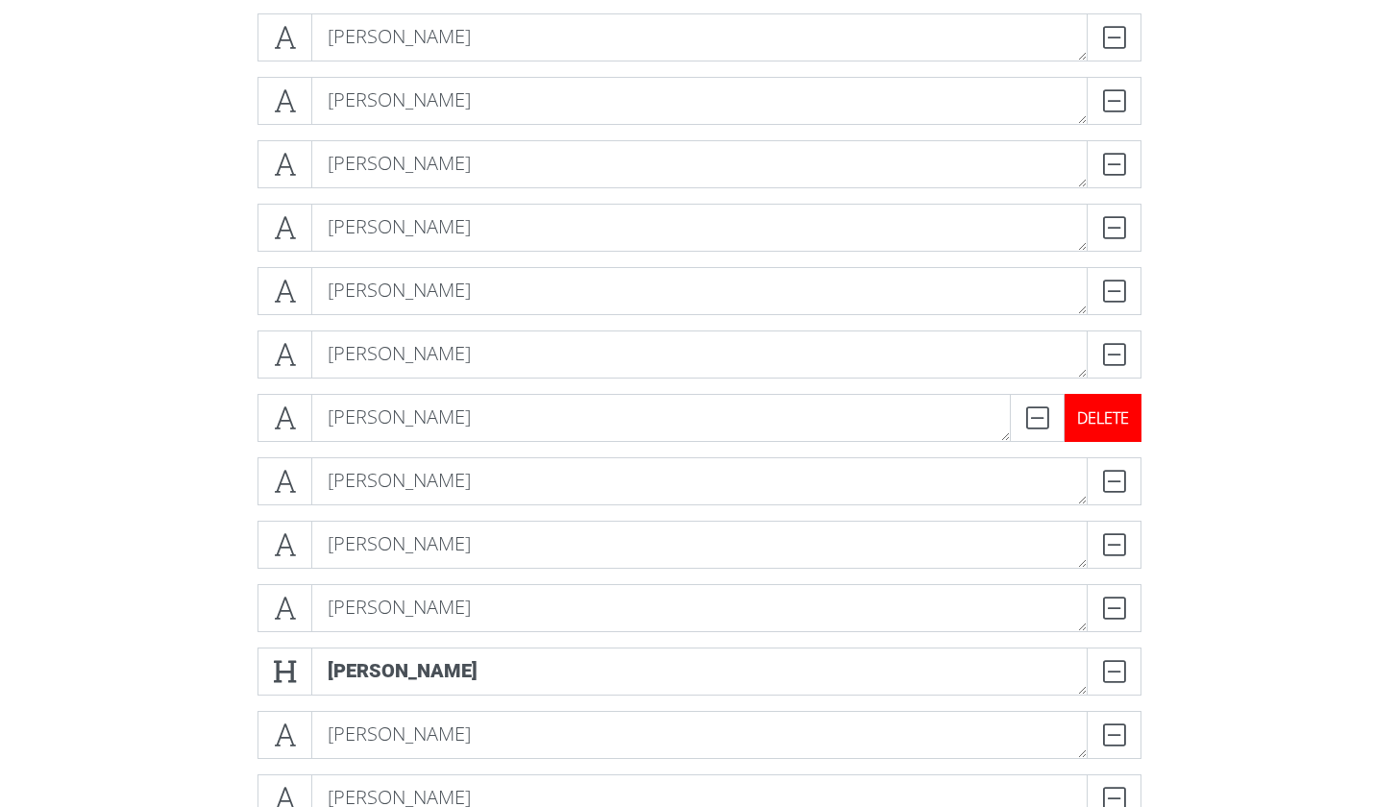
click at [1112, 412] on div "DELETE" at bounding box center [1102, 418] width 77 height 48
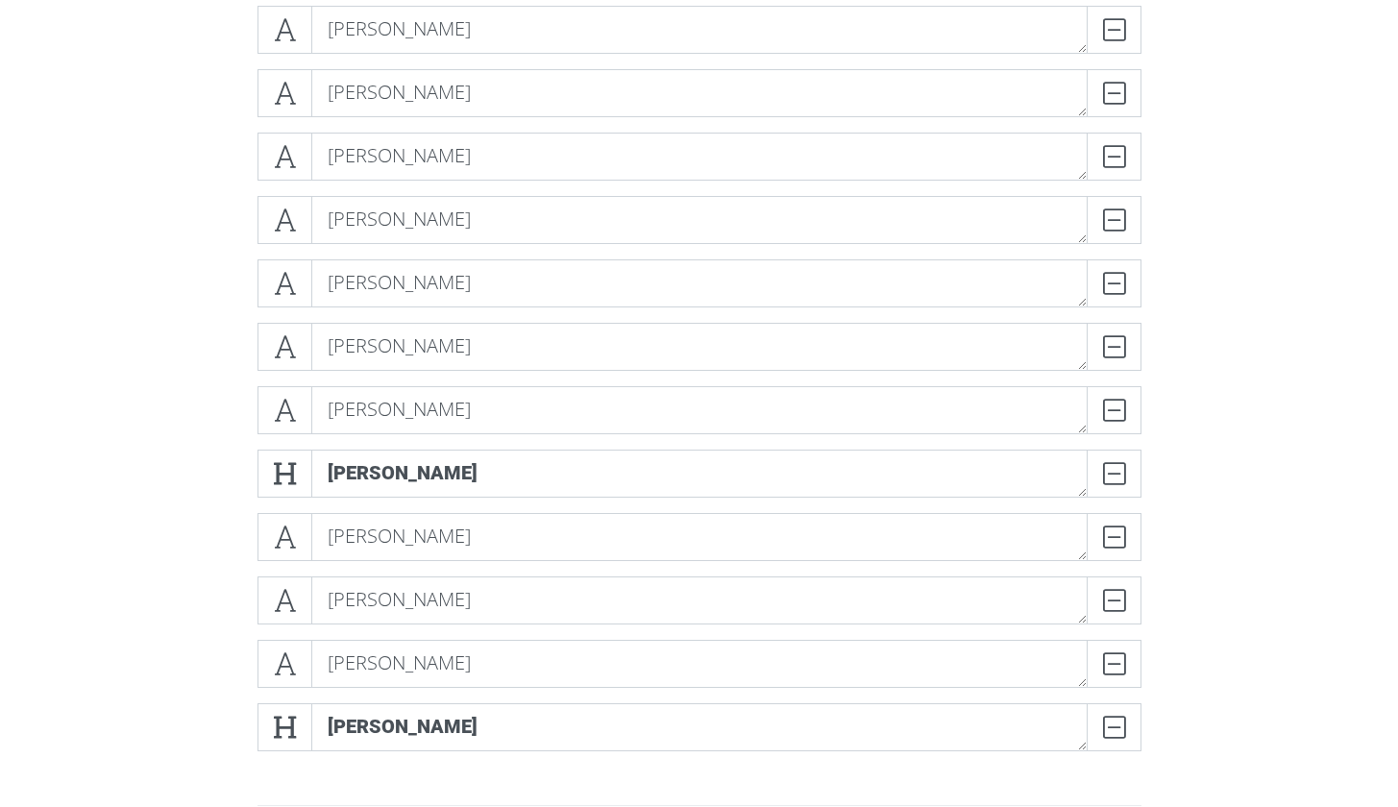
scroll to position [982, 0]
click at [1117, 415] on div "DELETE" at bounding box center [1102, 411] width 77 height 48
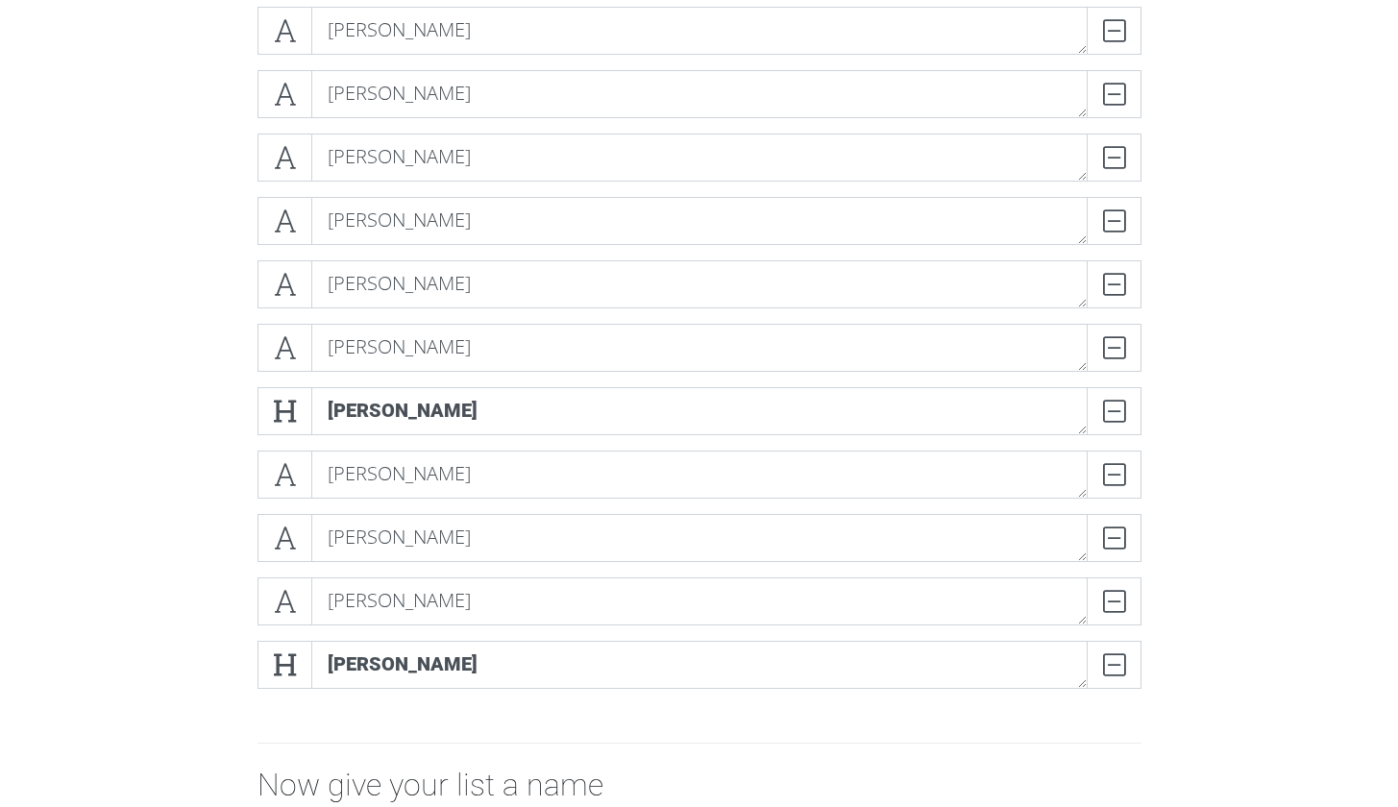
scroll to position [917, 0]
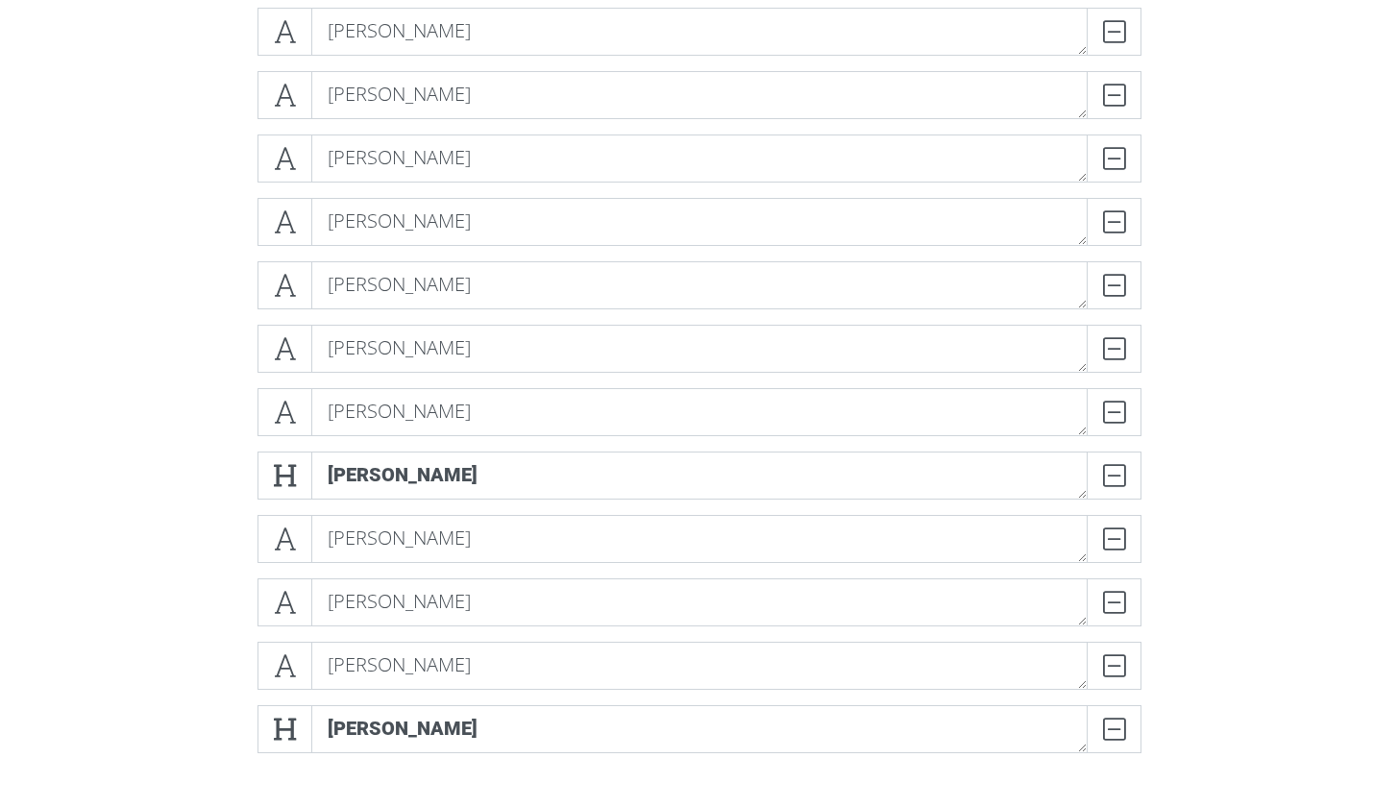
click at [1245, 202] on div "[PERSON_NAME] DELETE Bridger Core DELETE [PERSON_NAME] DELETE [PERSON_NAME] DEL…" at bounding box center [699, 134] width 1095 height 1299
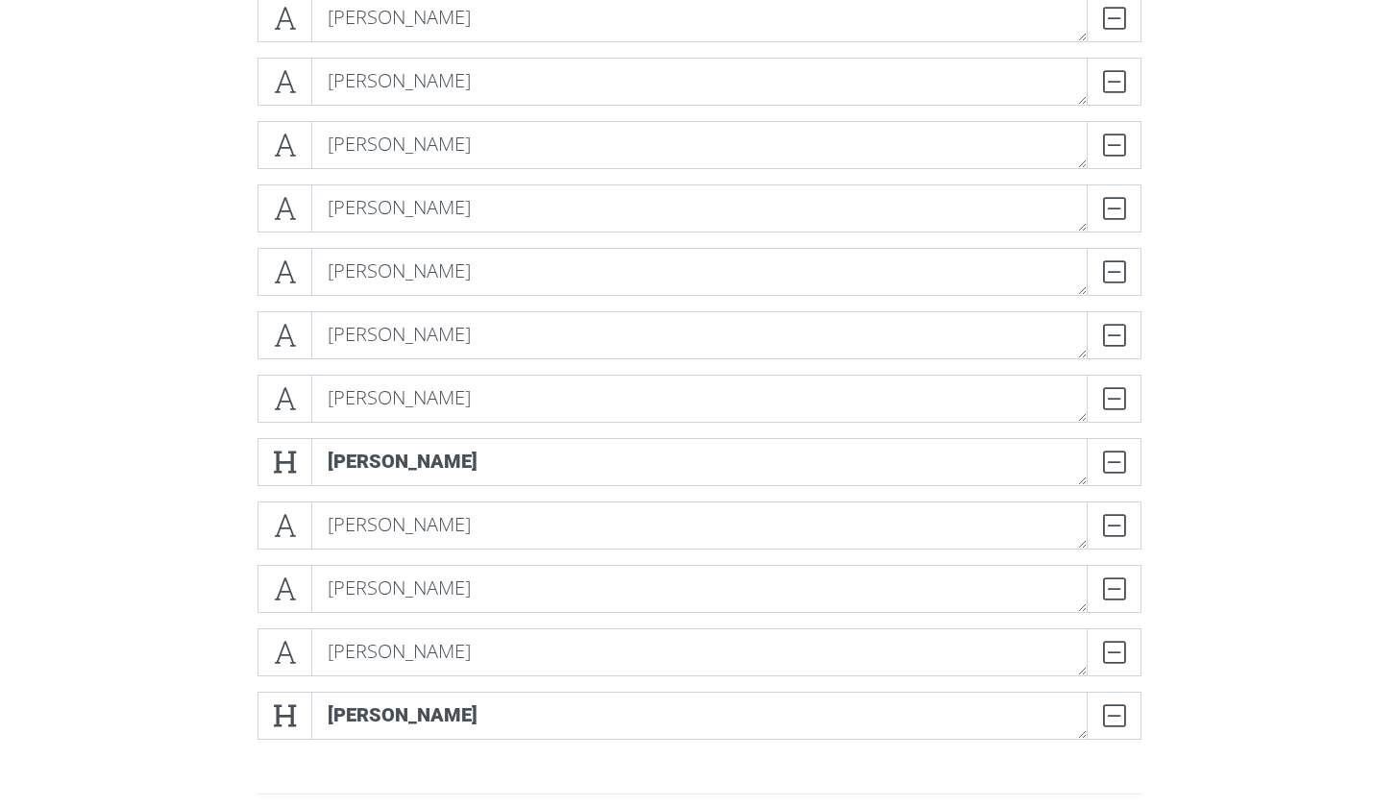
scroll to position [932, 0]
click at [1125, 592] on div "DELETE" at bounding box center [1102, 588] width 77 height 48
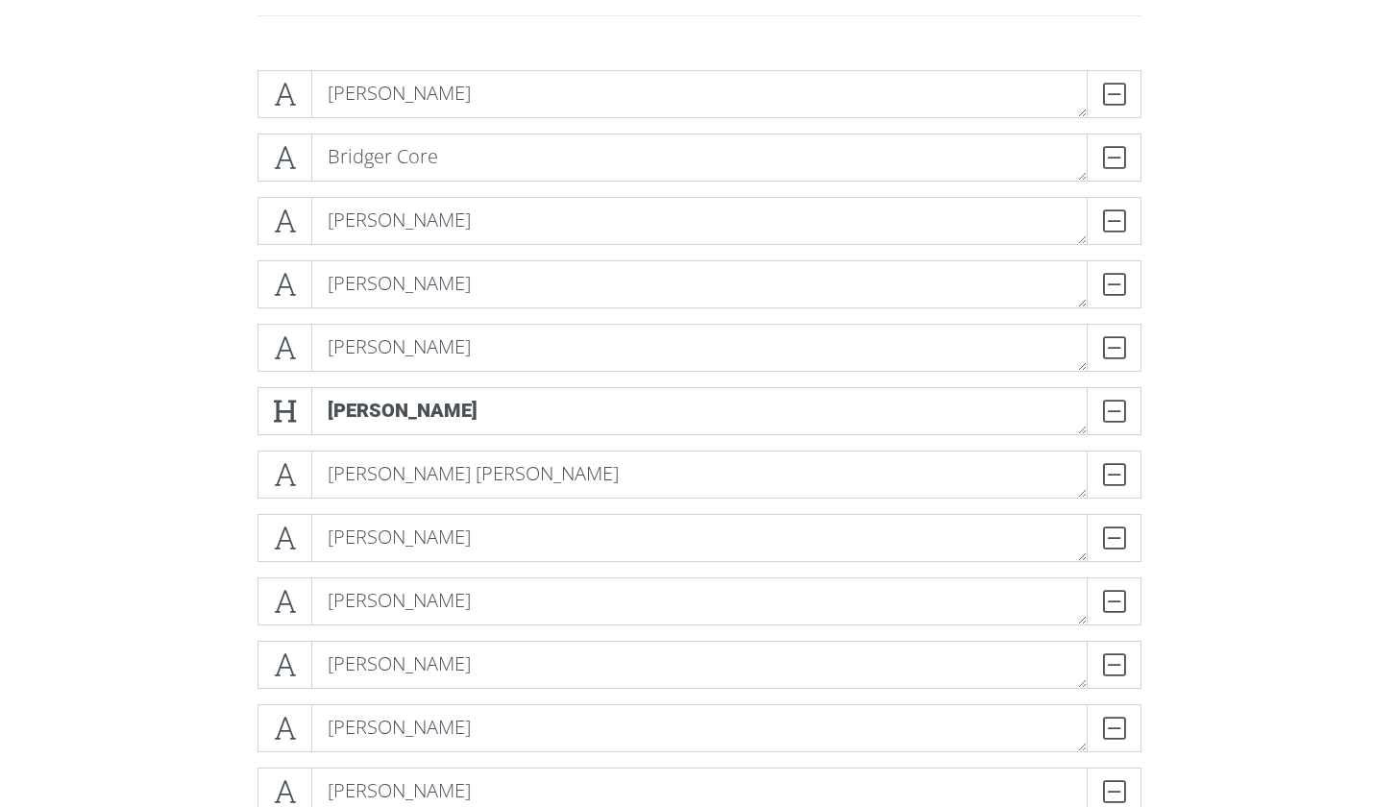
scroll to position [350, 0]
click at [1124, 165] on div "DELETE" at bounding box center [1102, 156] width 77 height 48
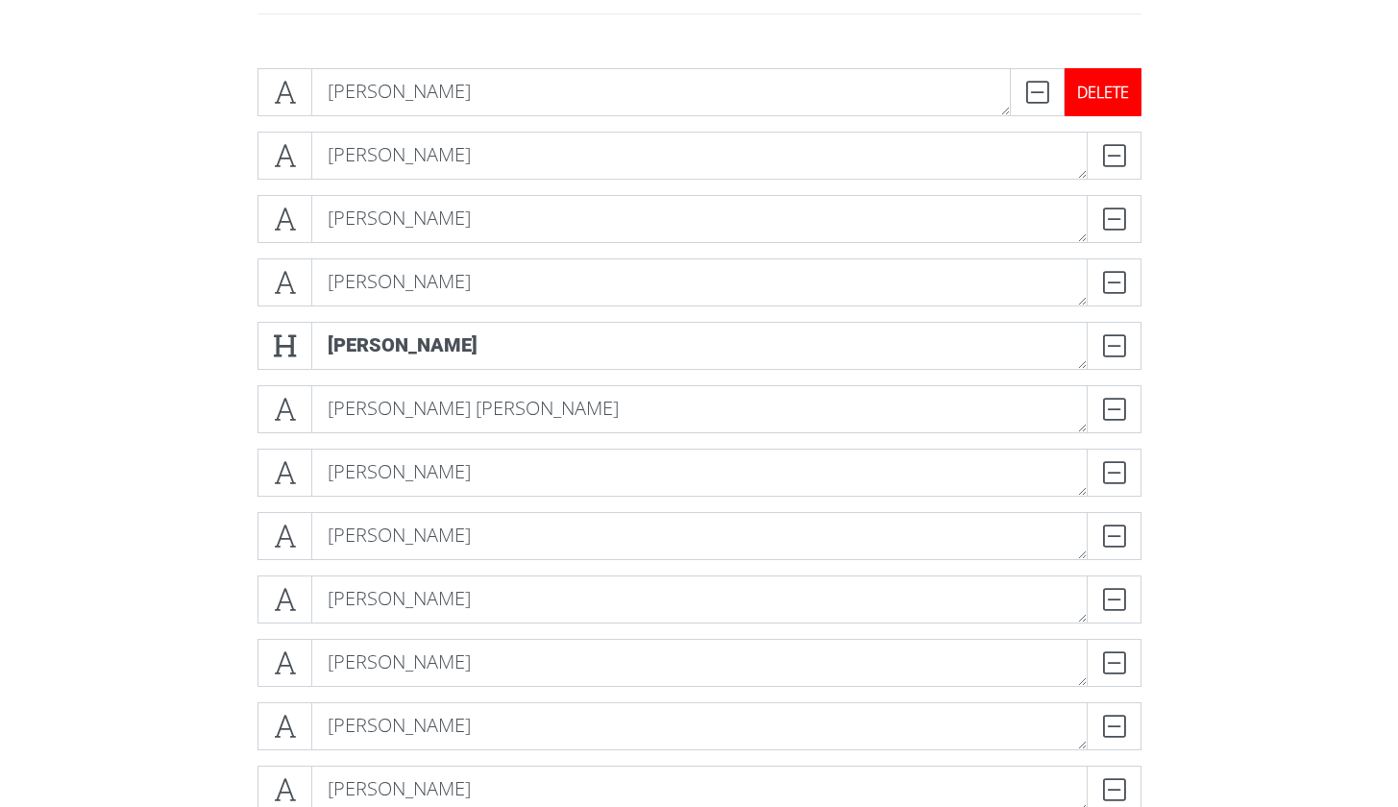
click at [1132, 80] on div "DELETE" at bounding box center [1102, 92] width 77 height 48
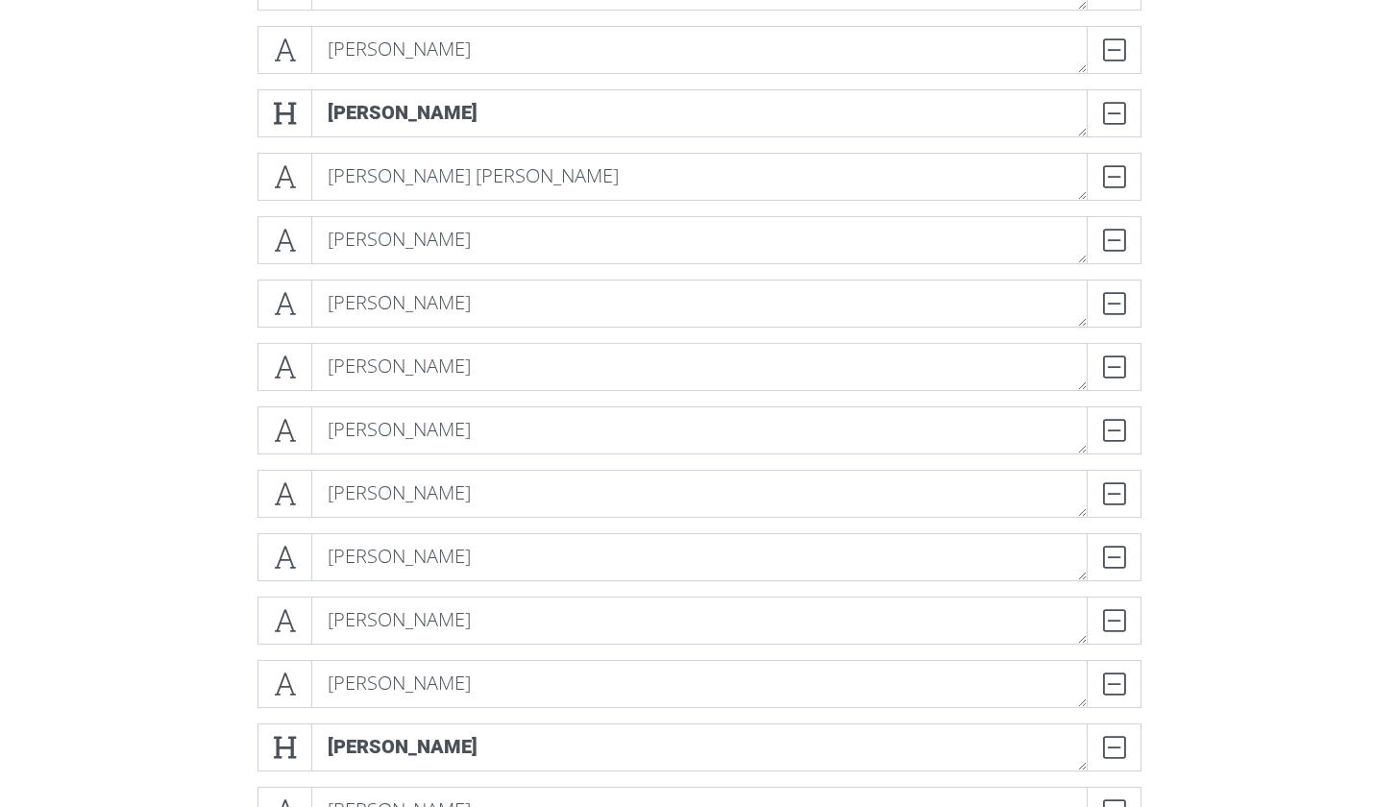
scroll to position [525, 0]
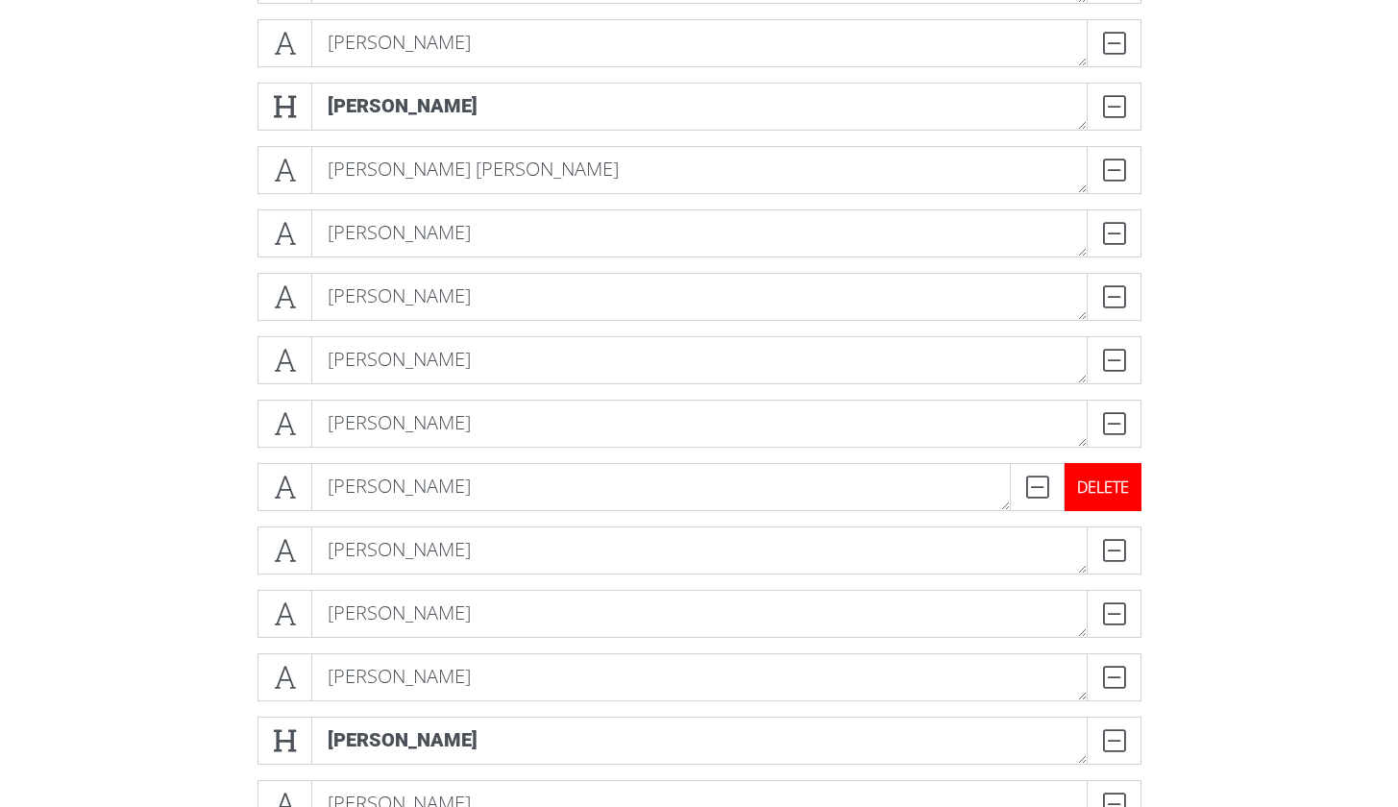
click at [1140, 483] on div "DELETE" at bounding box center [1102, 487] width 77 height 48
click at [1123, 486] on div "DELETE" at bounding box center [1102, 487] width 77 height 48
click at [1122, 490] on div "DELETE" at bounding box center [1102, 487] width 77 height 48
click at [1128, 485] on div "DELETE" at bounding box center [1102, 487] width 77 height 48
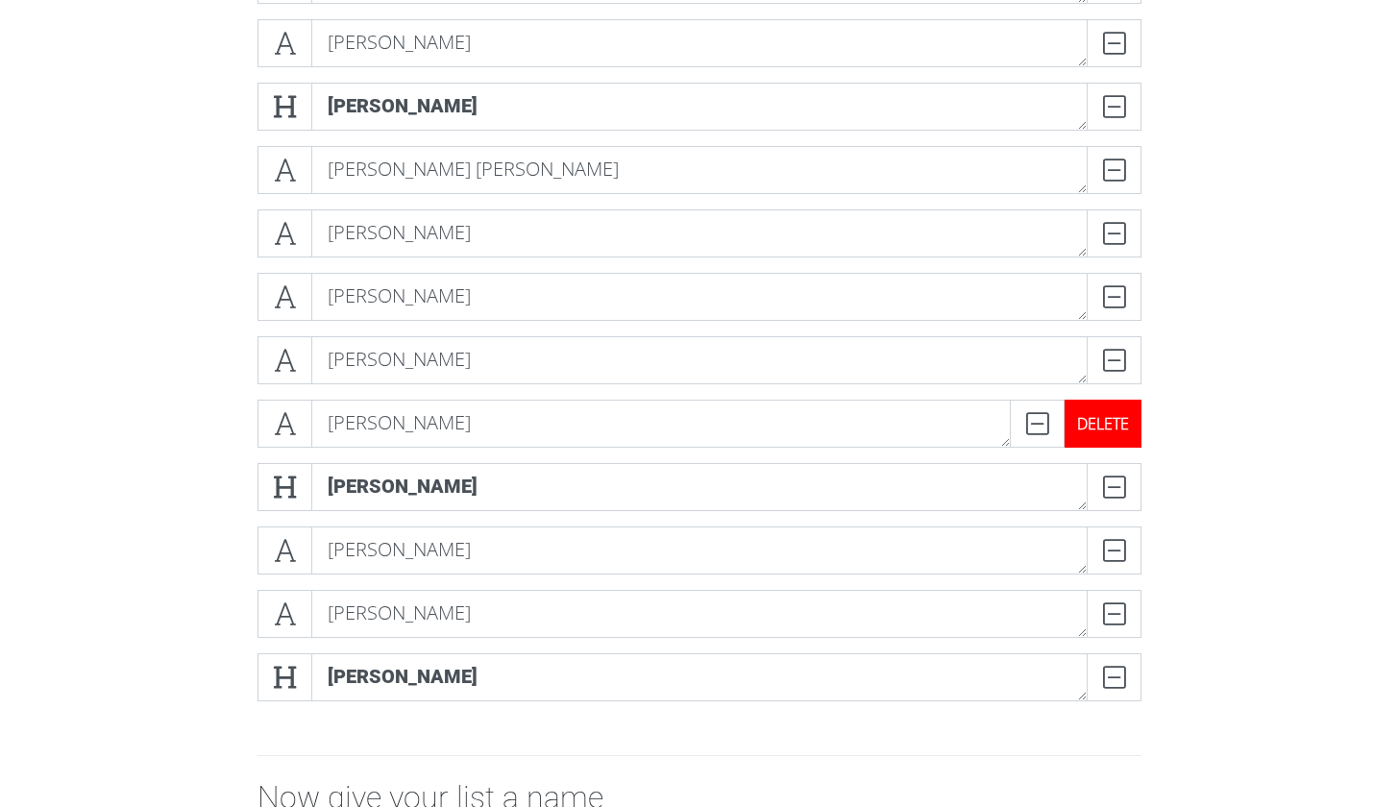
click at [1111, 410] on div "DELETE" at bounding box center [1102, 424] width 77 height 48
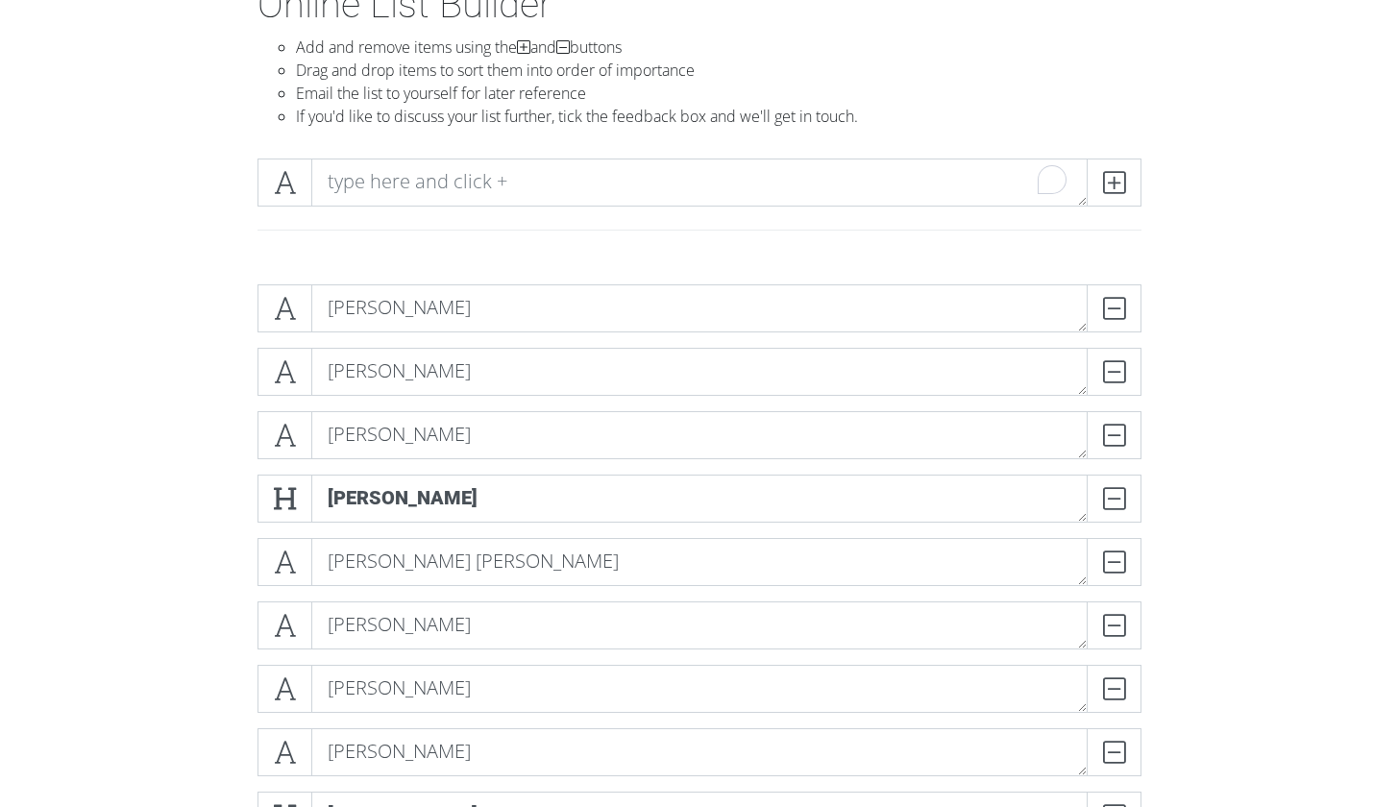
scroll to position [139, 0]
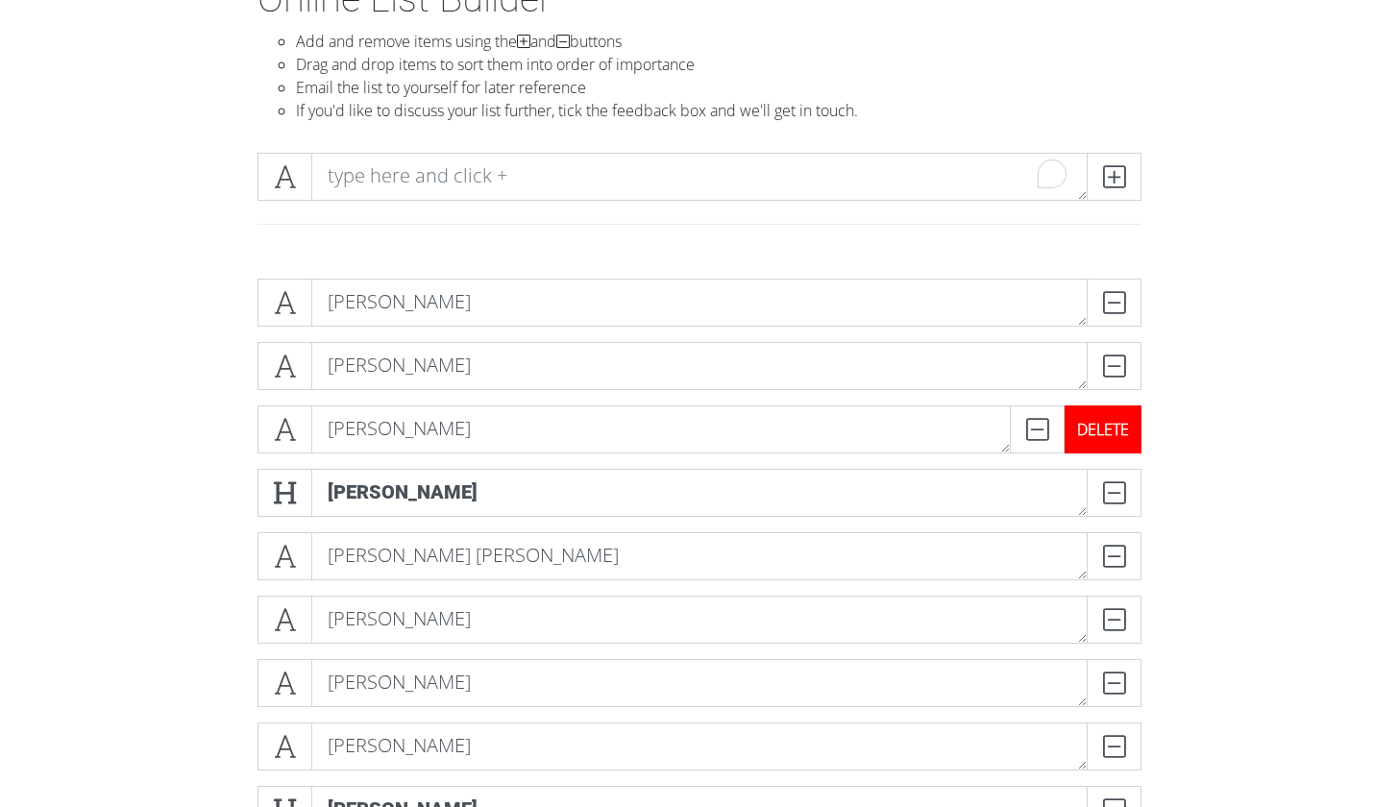
click at [1111, 418] on div "DELETE" at bounding box center [1102, 429] width 77 height 48
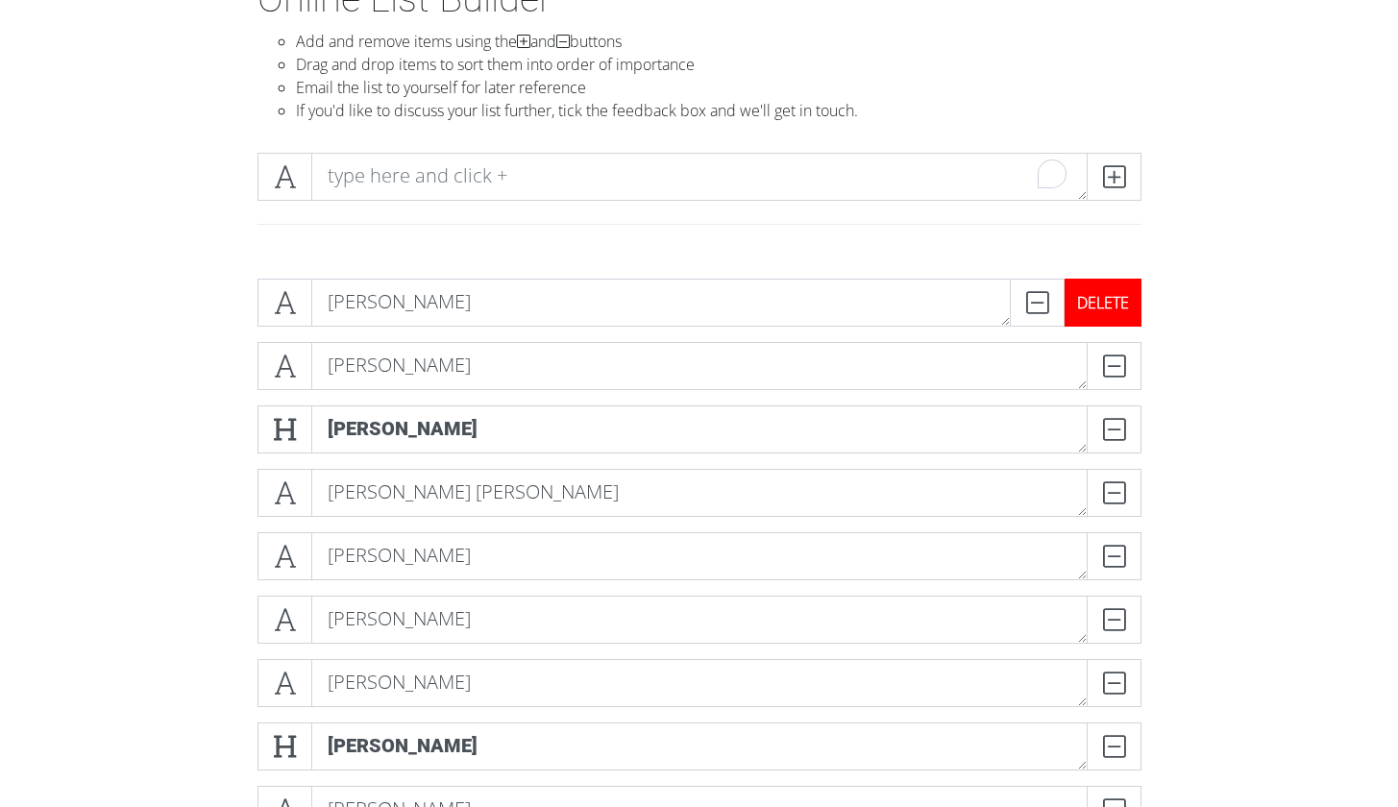
click at [1117, 295] on div "DELETE" at bounding box center [1102, 303] width 77 height 48
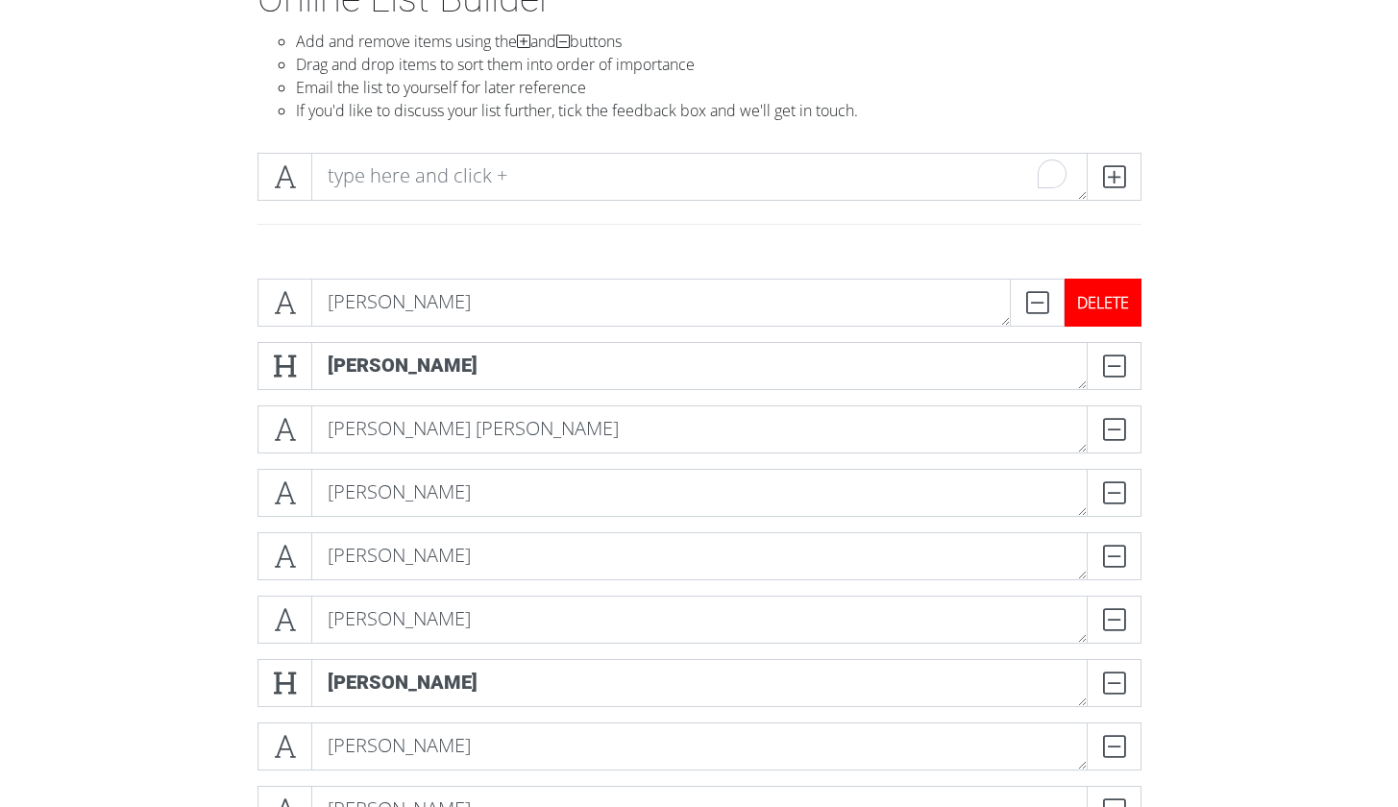
click at [1122, 304] on div "DELETE" at bounding box center [1102, 303] width 77 height 48
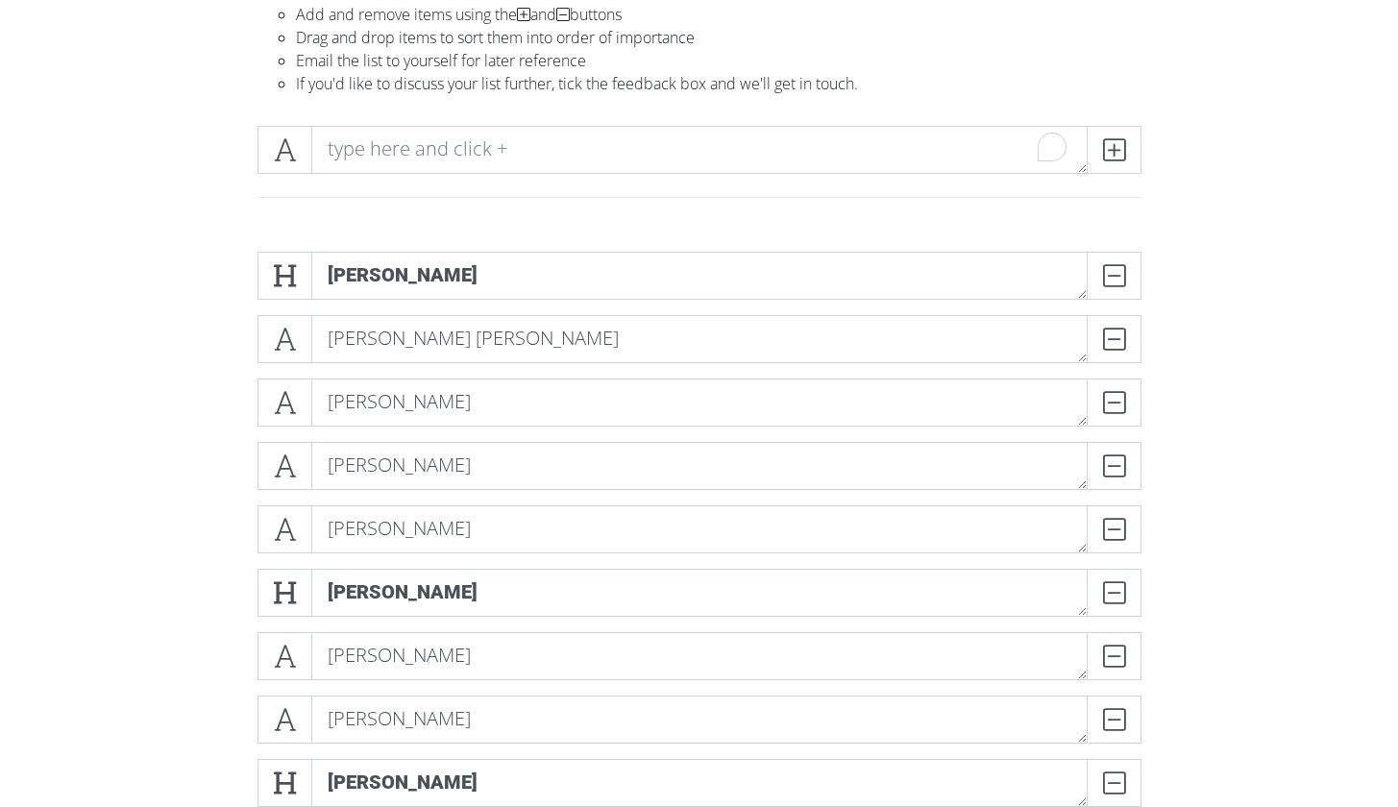
scroll to position [217, 0]
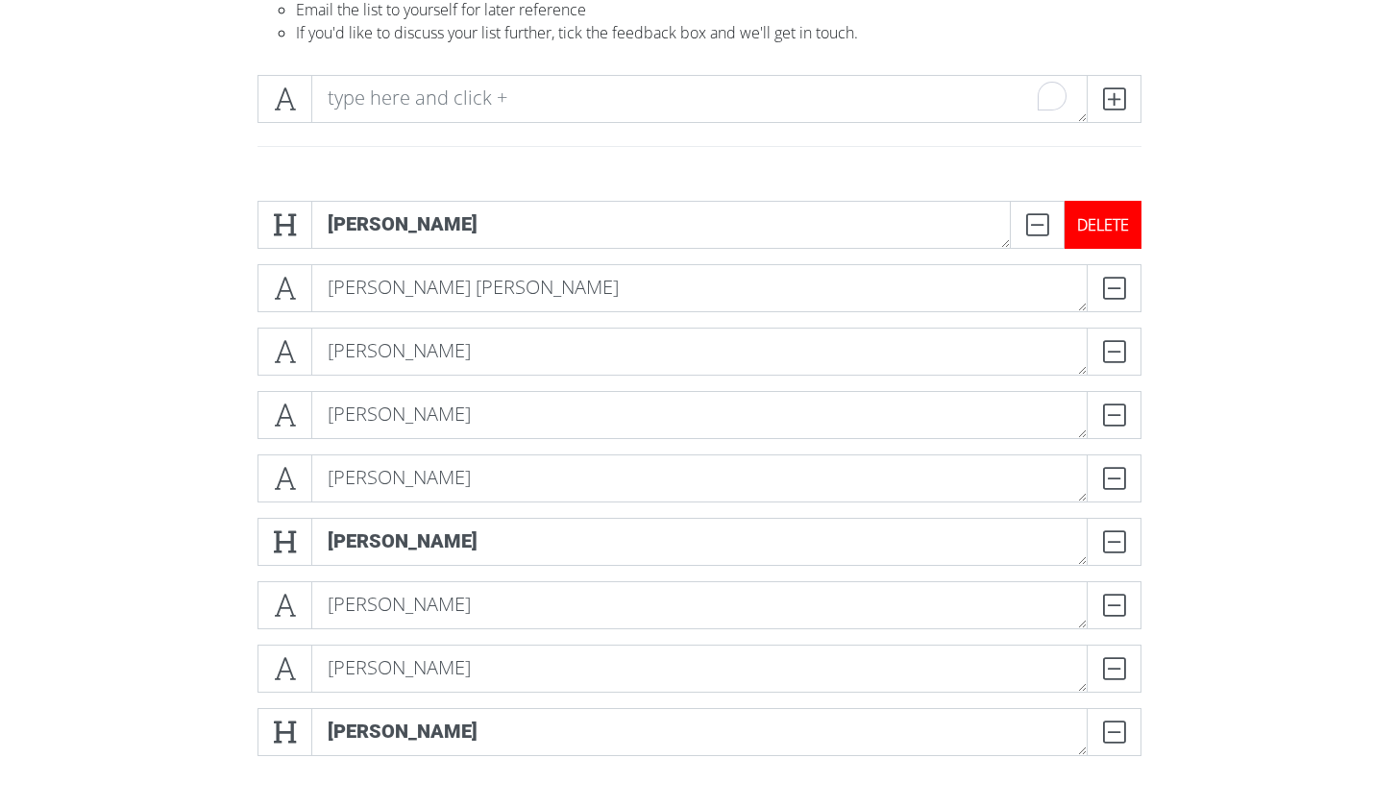
click at [1117, 222] on div "DELETE" at bounding box center [1102, 225] width 77 height 48
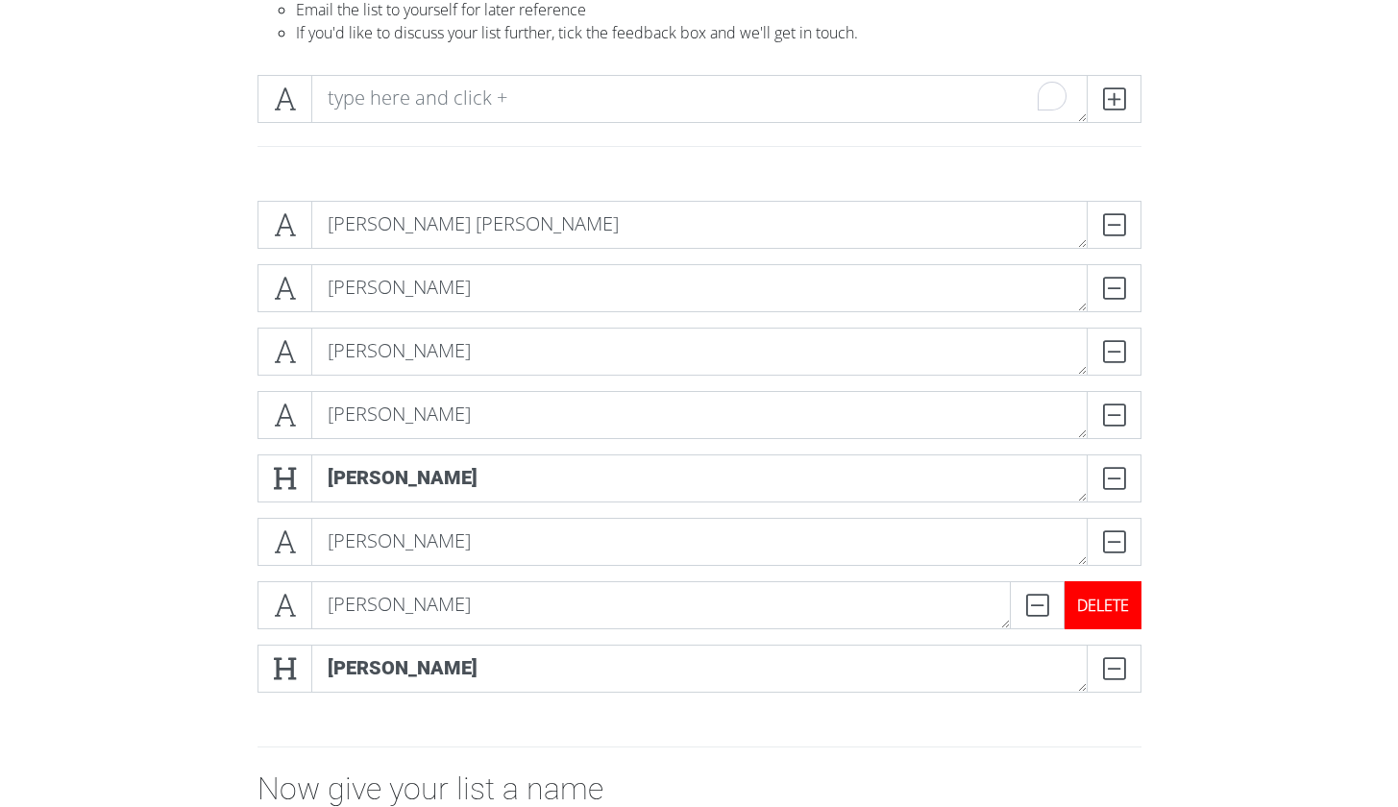
click at [1130, 598] on div "DELETE" at bounding box center [1102, 605] width 77 height 48
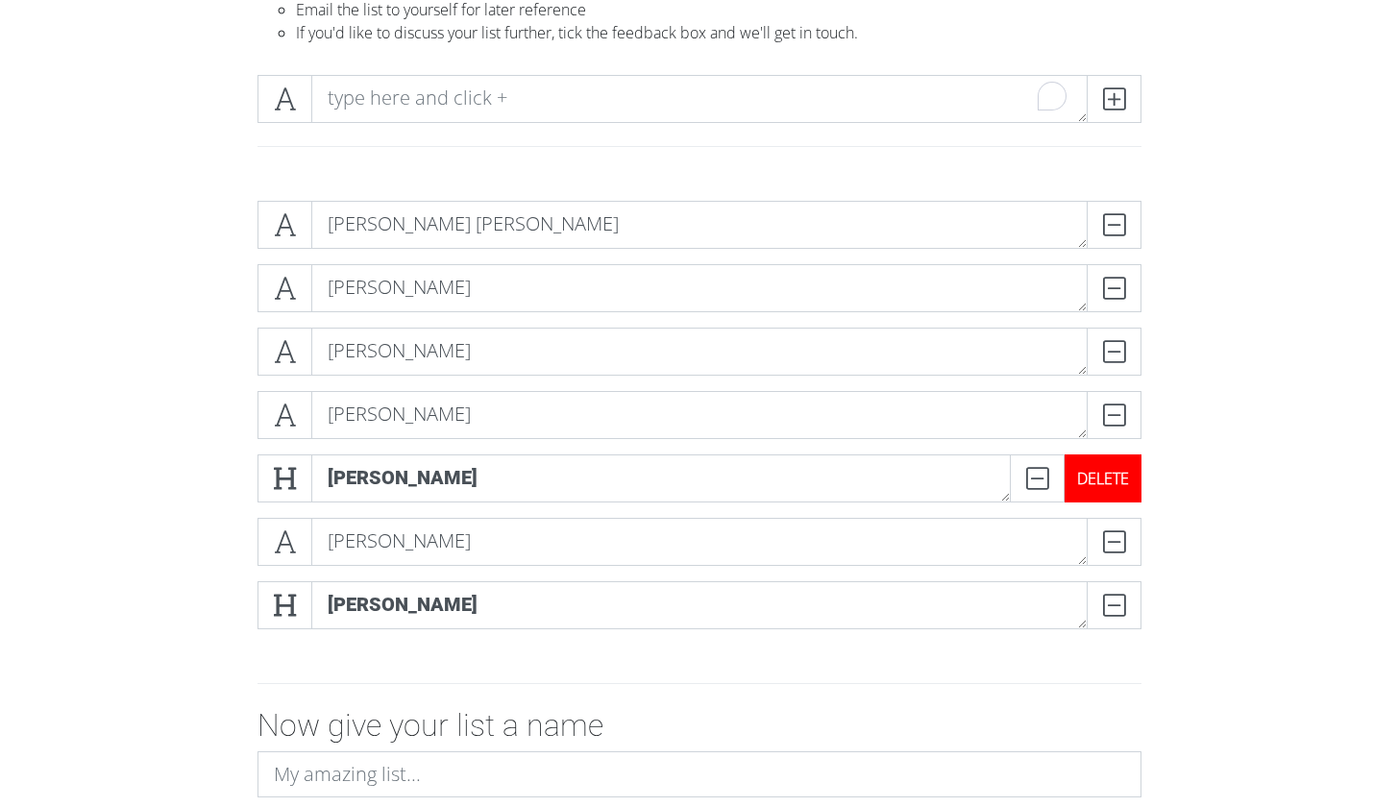
click at [1115, 476] on div "DELETE" at bounding box center [1102, 478] width 77 height 48
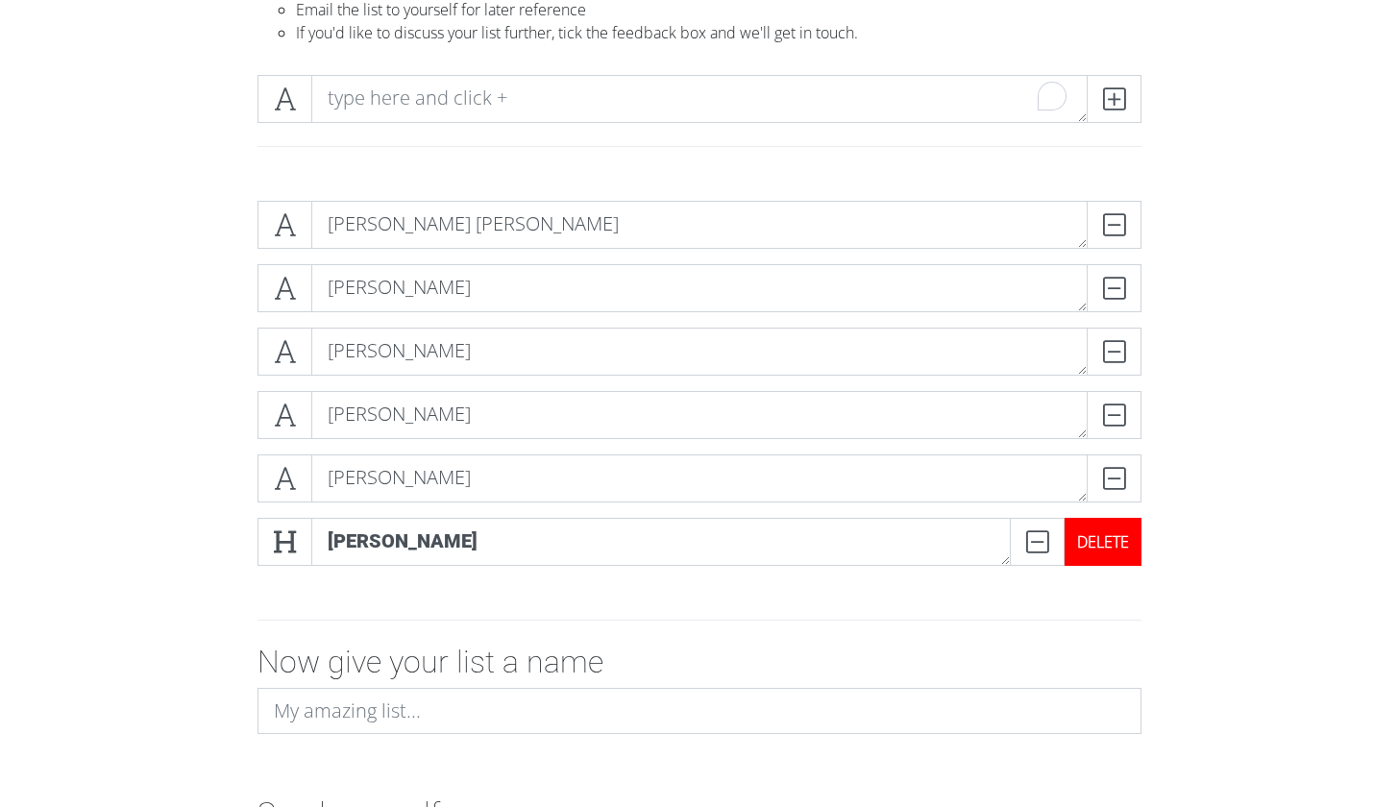
click at [1112, 549] on div "DELETE" at bounding box center [1102, 542] width 77 height 48
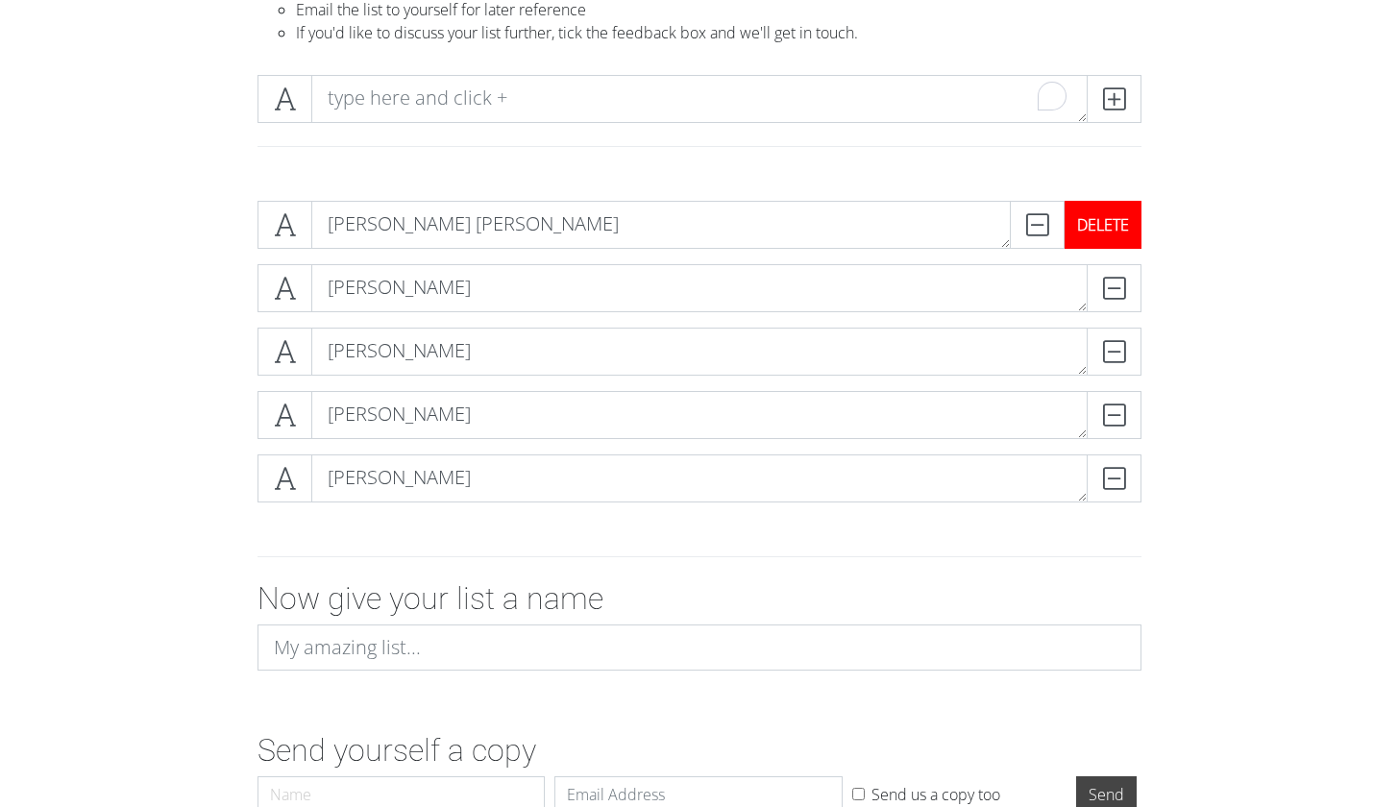
click at [1122, 221] on div "DELETE" at bounding box center [1102, 225] width 77 height 48
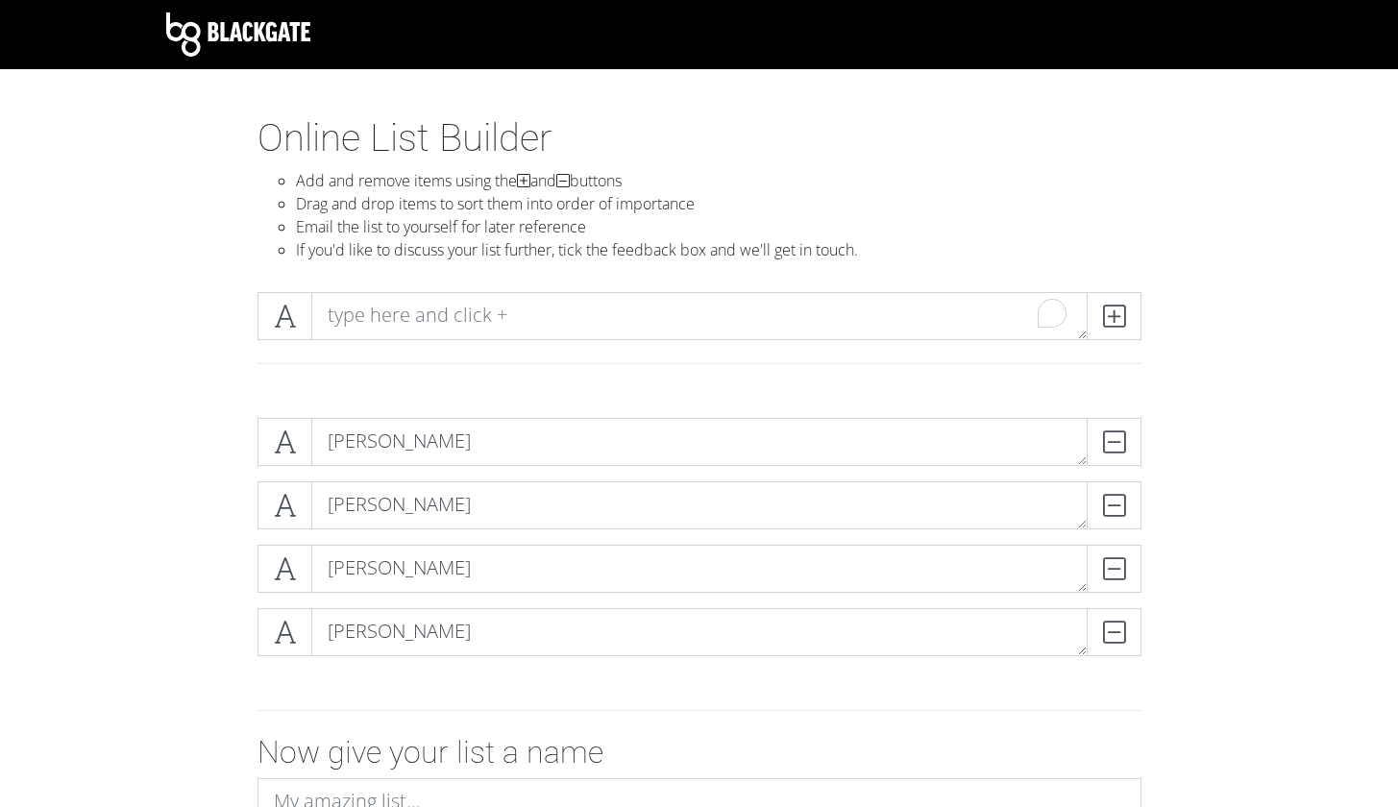
scroll to position [0, 0]
